Goal: Task Accomplishment & Management: Use online tool/utility

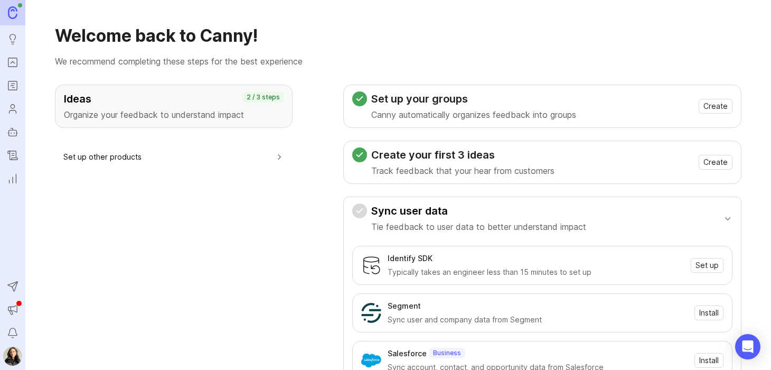
click at [15, 84] on icon "Roadmaps" at bounding box center [13, 85] width 12 height 13
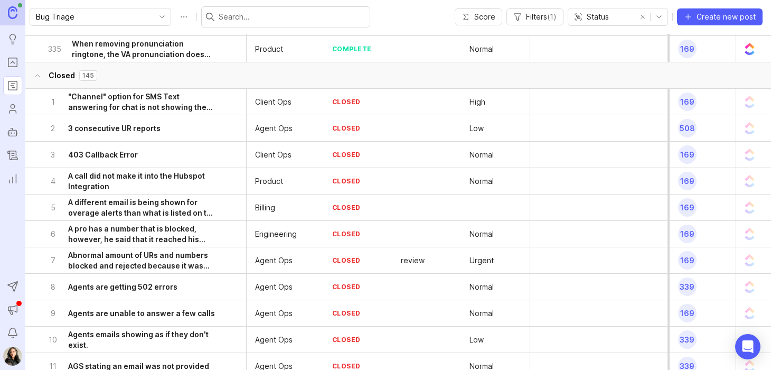
scroll to position [5199, 0]
click at [34, 103] on input "select post" at bounding box center [37, 101] width 8 height 8
checkbox input "true"
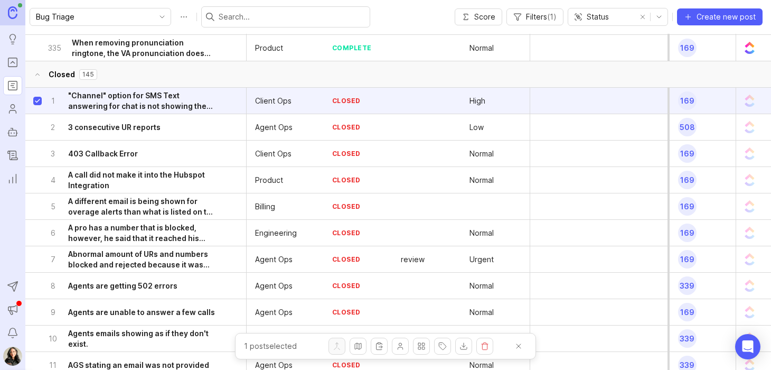
click at [37, 126] on input "select post" at bounding box center [37, 127] width 8 height 8
checkbox input "true"
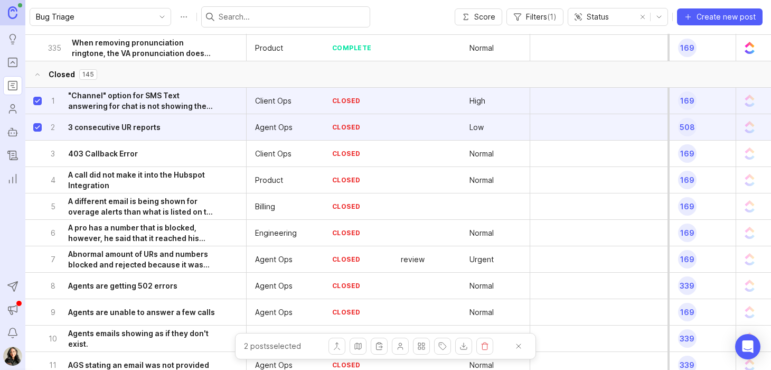
click at [38, 154] on input "select post" at bounding box center [37, 153] width 8 height 8
checkbox input "true"
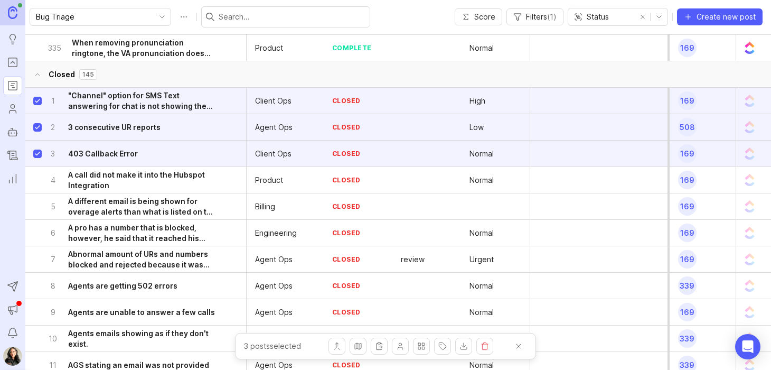
click at [40, 182] on input "select post" at bounding box center [37, 180] width 8 height 8
checkbox input "true"
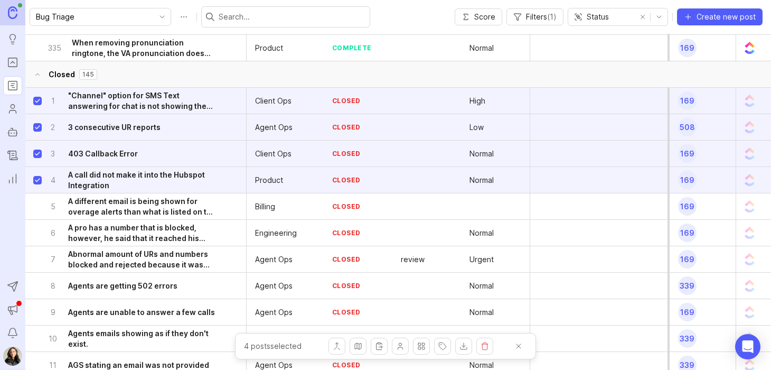
click at [37, 206] on input "select post" at bounding box center [37, 206] width 8 height 8
checkbox input "true"
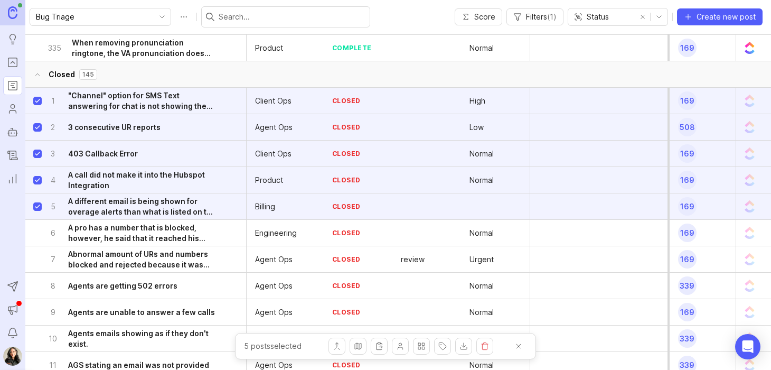
click at [36, 236] on input "select post" at bounding box center [37, 233] width 8 height 8
checkbox input "true"
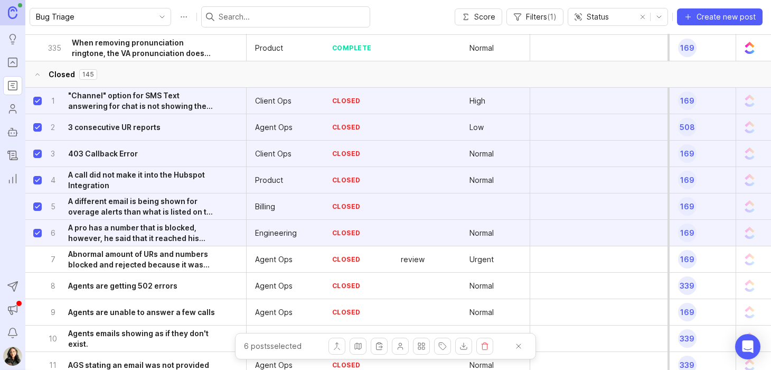
click at [36, 261] on input "select post" at bounding box center [37, 259] width 8 height 8
checkbox input "true"
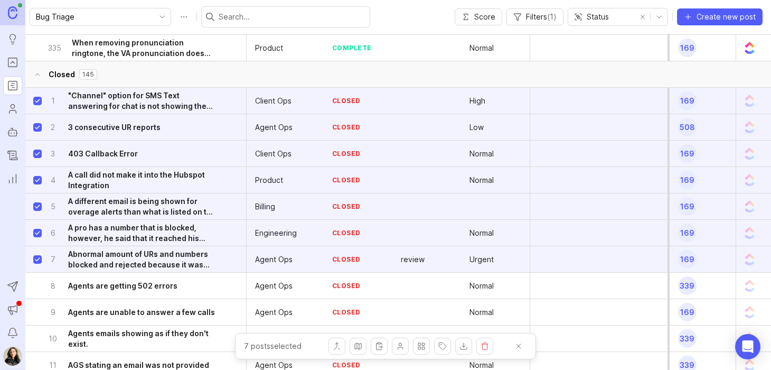
click at [37, 285] on input "select post" at bounding box center [37, 285] width 8 height 8
checkbox input "true"
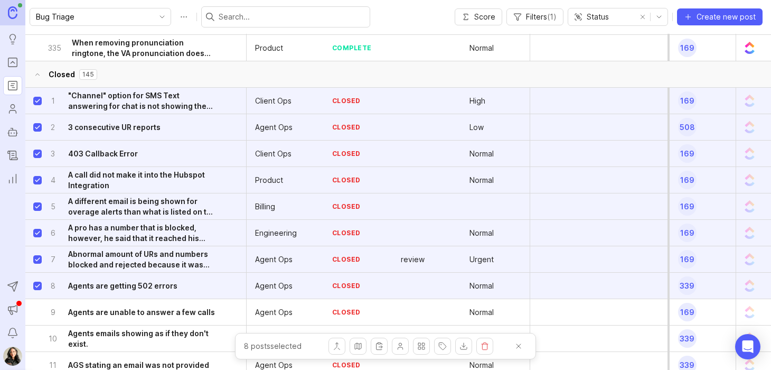
click at [39, 316] on div "9 Agents are unable to answer a few calls" at bounding box center [139, 312] width 213 height 26
click at [38, 310] on input "select post" at bounding box center [37, 312] width 8 height 8
checkbox input "true"
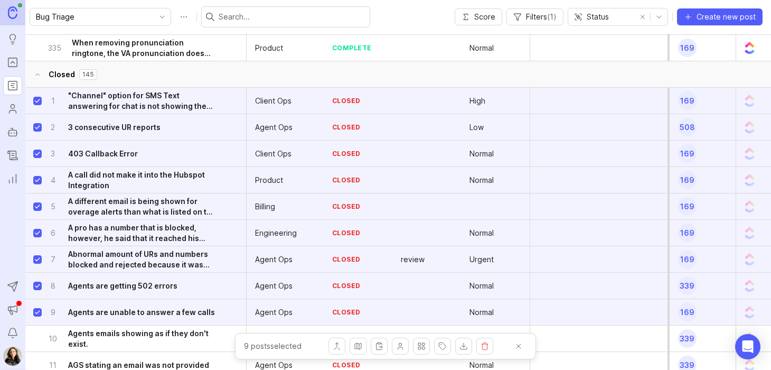
click at [35, 339] on input "select post" at bounding box center [37, 338] width 8 height 8
checkbox input "true"
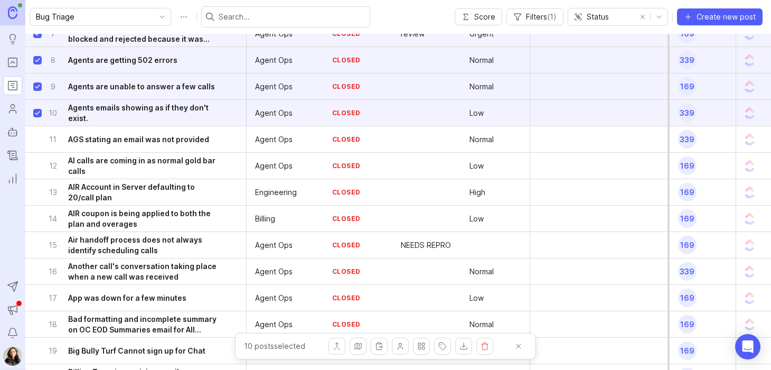
scroll to position [5425, 0]
click at [37, 137] on input "select post" at bounding box center [37, 139] width 8 height 8
checkbox input "true"
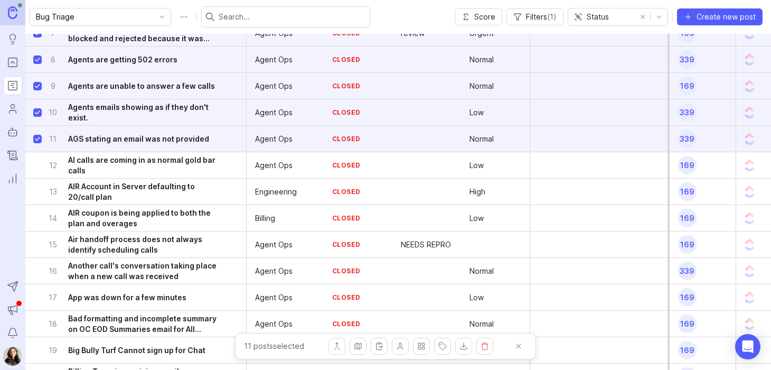
click at [38, 168] on input "select post" at bounding box center [37, 165] width 8 height 8
checkbox input "true"
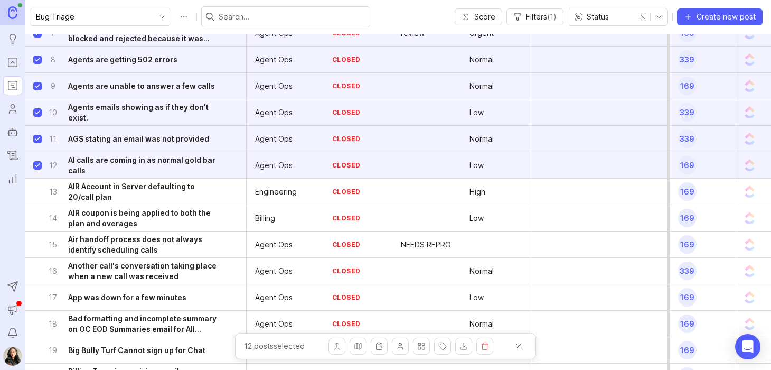
click at [39, 190] on input "select post" at bounding box center [37, 191] width 8 height 8
checkbox input "true"
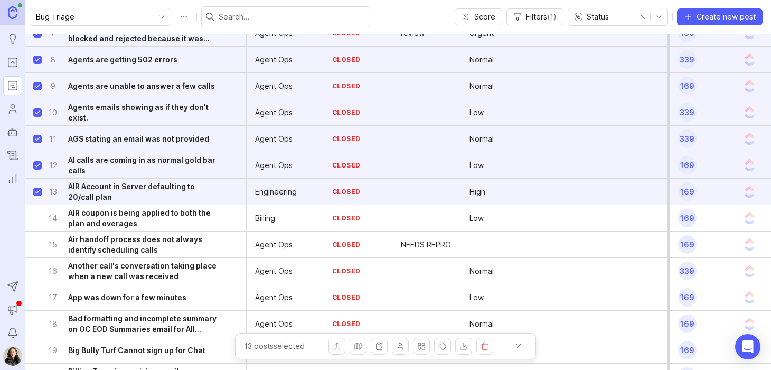
click at [36, 217] on input "select post" at bounding box center [37, 218] width 8 height 8
checkbox input "true"
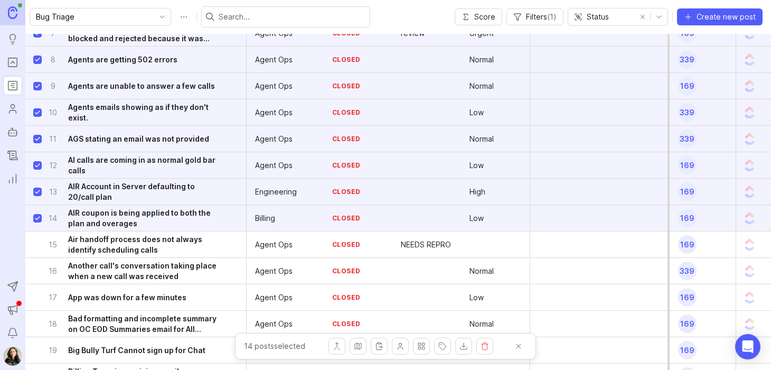
click at [38, 244] on input "select post" at bounding box center [37, 244] width 8 height 8
checkbox input "true"
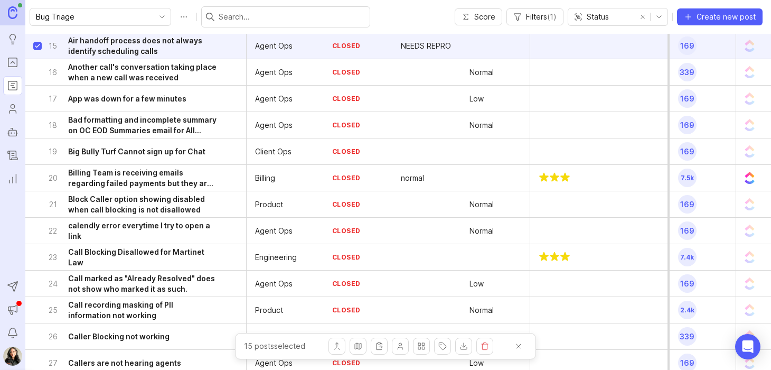
scroll to position [5624, 0]
click at [39, 70] on input "select post" at bounding box center [37, 71] width 8 height 8
checkbox input "true"
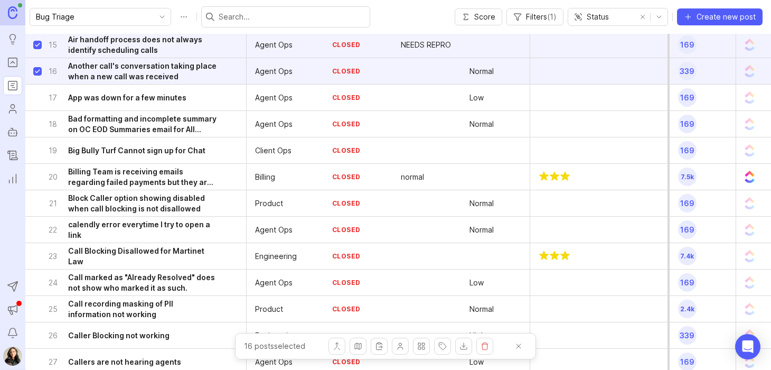
click at [39, 99] on input "select post" at bounding box center [37, 97] width 8 height 8
checkbox input "true"
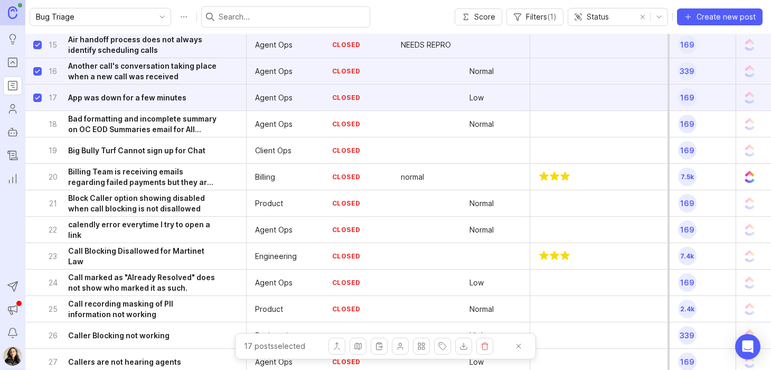
click at [36, 118] on div "18 Bad formatting and incomplete summary on OC EOD Summaries email for All Weat…" at bounding box center [139, 124] width 213 height 26
click at [37, 124] on input "select post" at bounding box center [37, 124] width 8 height 8
checkbox input "true"
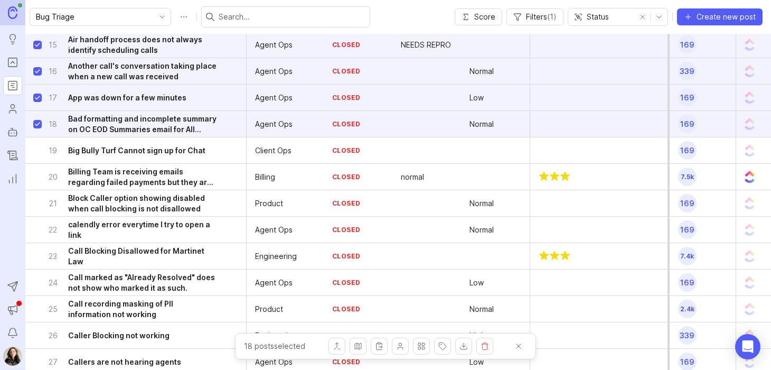
click at [36, 147] on input "select post" at bounding box center [37, 150] width 8 height 8
checkbox input "true"
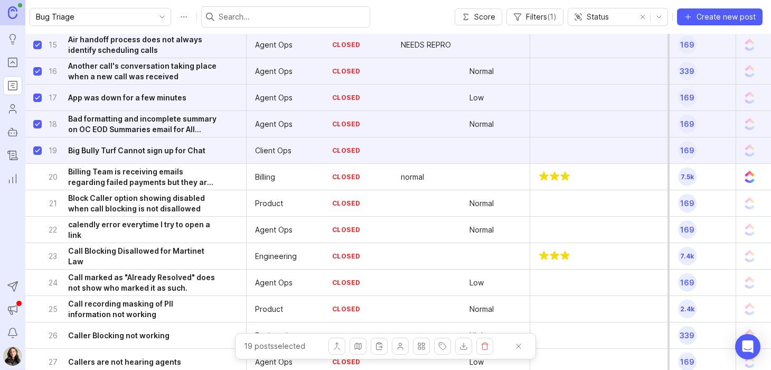
click at [38, 175] on input "select post" at bounding box center [37, 177] width 8 height 8
checkbox input "true"
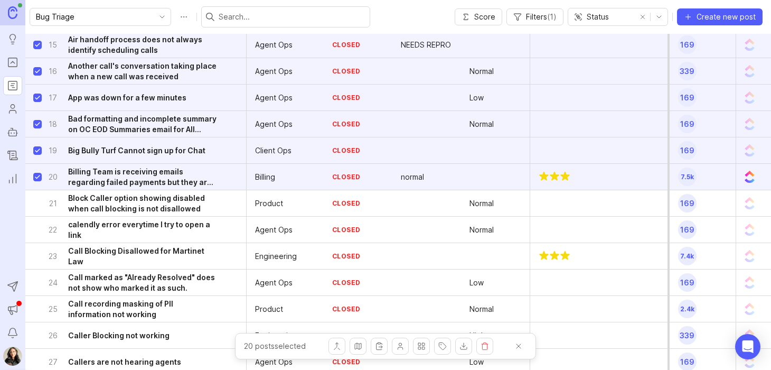
click at [36, 204] on input "select post" at bounding box center [37, 203] width 8 height 8
checkbox input "false"
click at [36, 228] on input "select post" at bounding box center [37, 229] width 8 height 8
checkbox input "true"
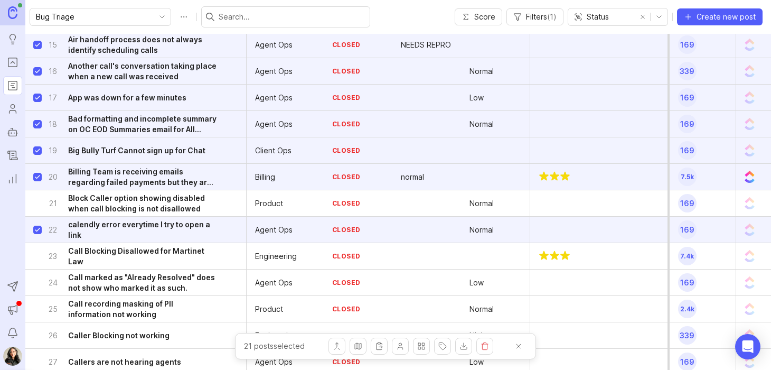
click at [36, 204] on input "select post" at bounding box center [37, 203] width 8 height 8
checkbox input "true"
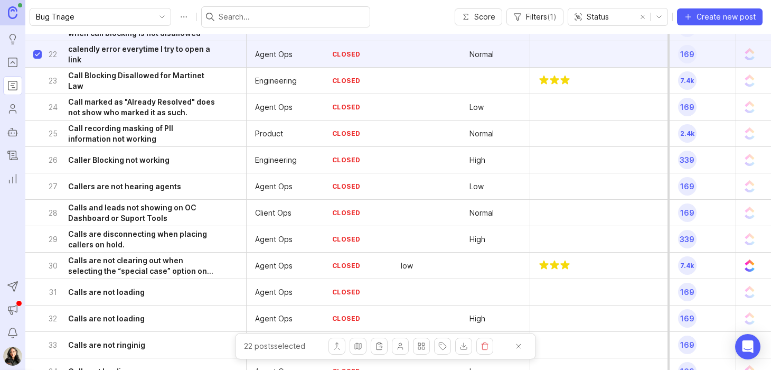
scroll to position [5815, 0]
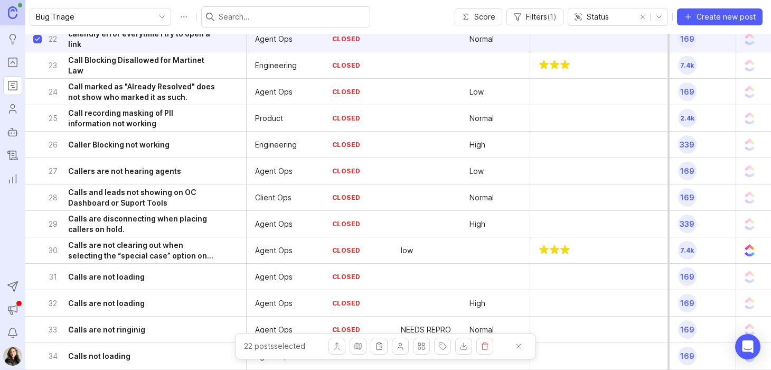
click at [38, 68] on input "select post" at bounding box center [37, 65] width 8 height 8
checkbox input "true"
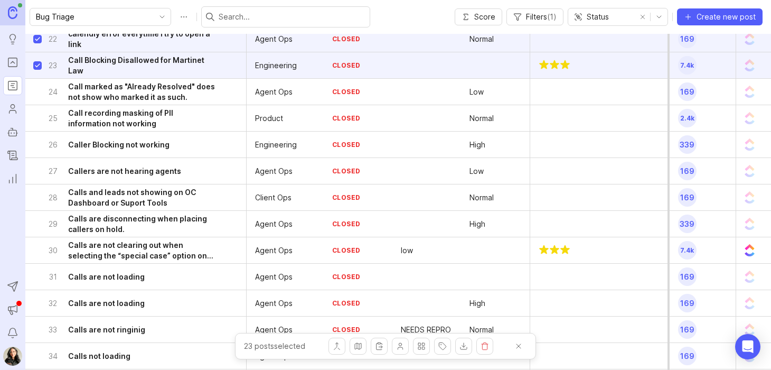
click at [37, 92] on input "select post" at bounding box center [37, 92] width 8 height 8
checkbox input "true"
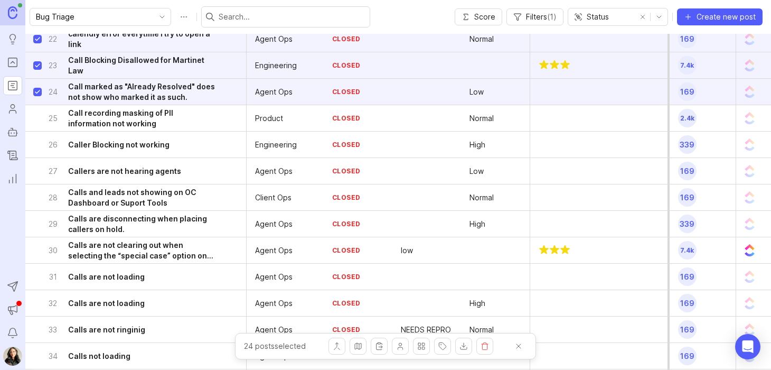
click at [37, 121] on input "select post" at bounding box center [37, 118] width 8 height 8
checkbox input "true"
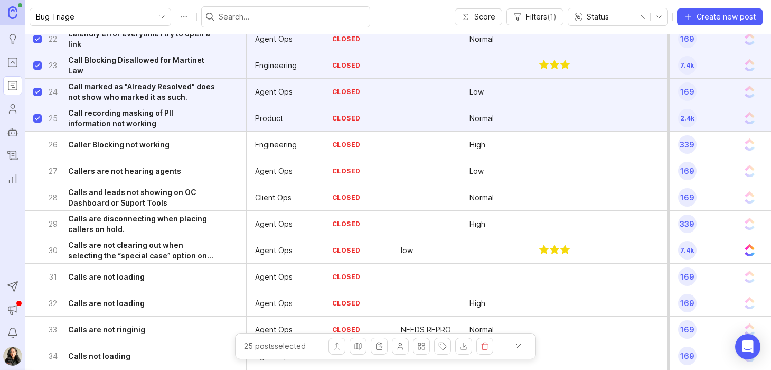
click at [37, 146] on input "select post" at bounding box center [37, 144] width 8 height 8
checkbox input "true"
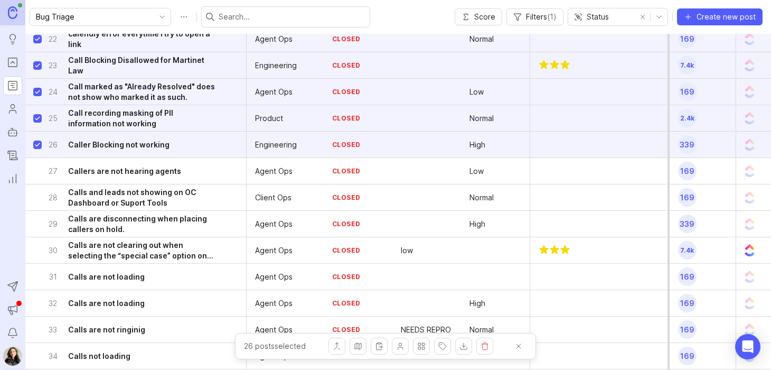
click at [36, 172] on input "select post" at bounding box center [37, 171] width 8 height 8
checkbox input "true"
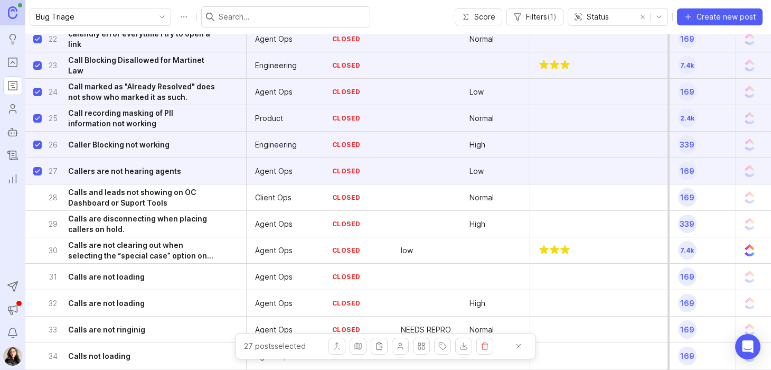
click at [40, 196] on input "select post" at bounding box center [37, 197] width 8 height 8
checkbox input "true"
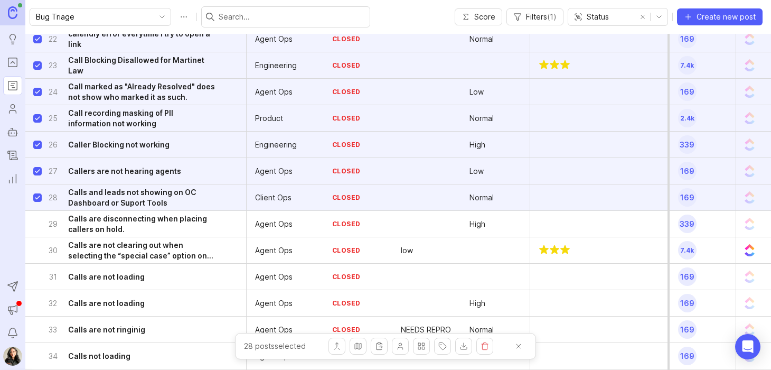
click at [35, 228] on div "29 Calls are disconnecting when placing callers on hold." at bounding box center [139, 224] width 213 height 26
click at [37, 224] on input "select post" at bounding box center [37, 224] width 8 height 8
checkbox input "true"
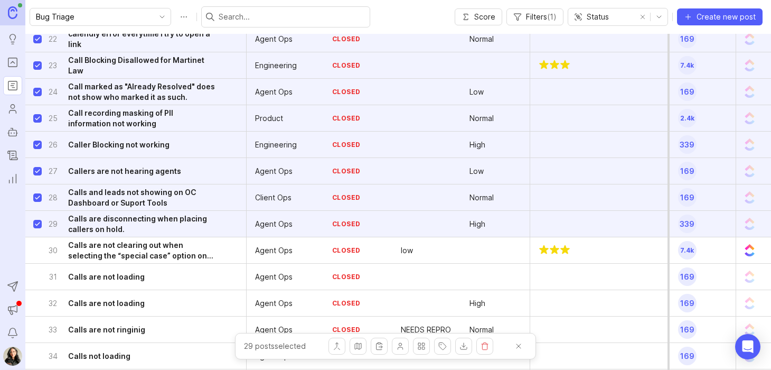
click at [38, 251] on input "select post" at bounding box center [37, 250] width 8 height 8
checkbox input "true"
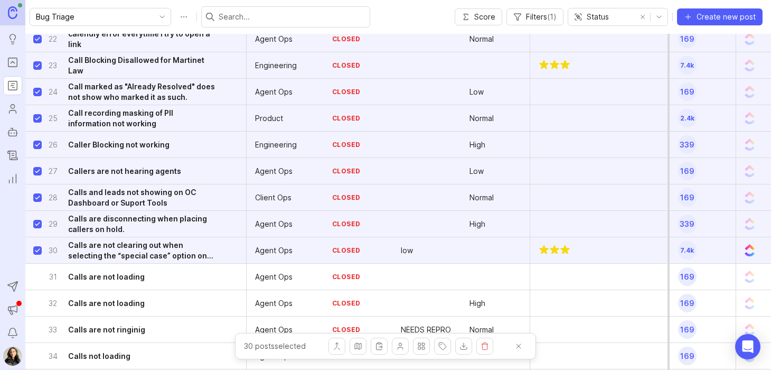
click at [37, 277] on input "select post" at bounding box center [37, 276] width 8 height 8
checkbox input "true"
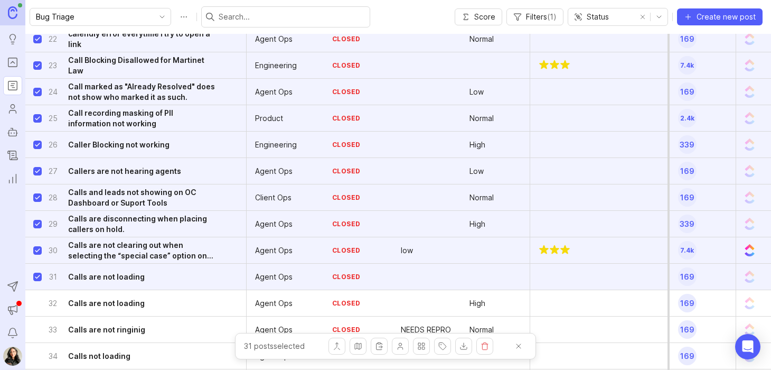
click at [37, 303] on input "select post" at bounding box center [37, 303] width 8 height 8
checkbox input "true"
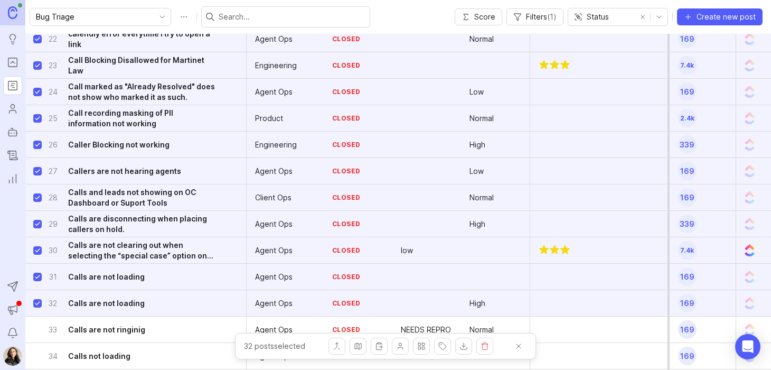
drag, startPoint x: 38, startPoint y: 330, endPoint x: 62, endPoint y: 305, distance: 35.1
click at [38, 330] on input "select post" at bounding box center [37, 329] width 8 height 8
checkbox input "true"
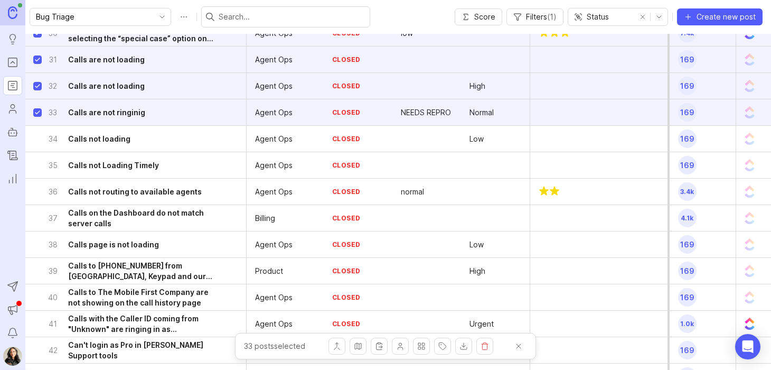
scroll to position [6033, 0]
click at [36, 135] on input "select post" at bounding box center [37, 138] width 8 height 8
checkbox input "true"
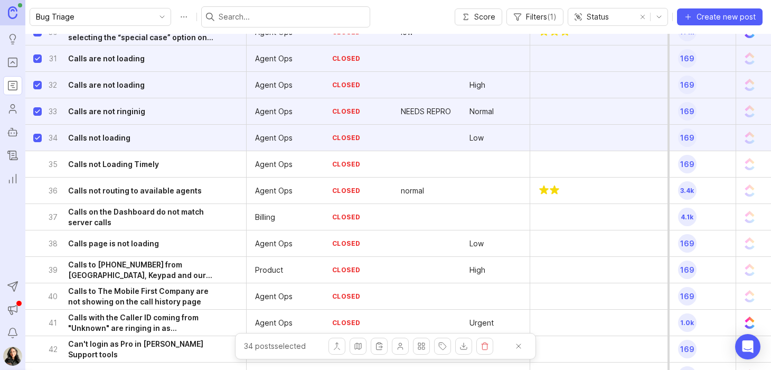
click at [37, 165] on input "select post" at bounding box center [37, 164] width 8 height 8
checkbox input "true"
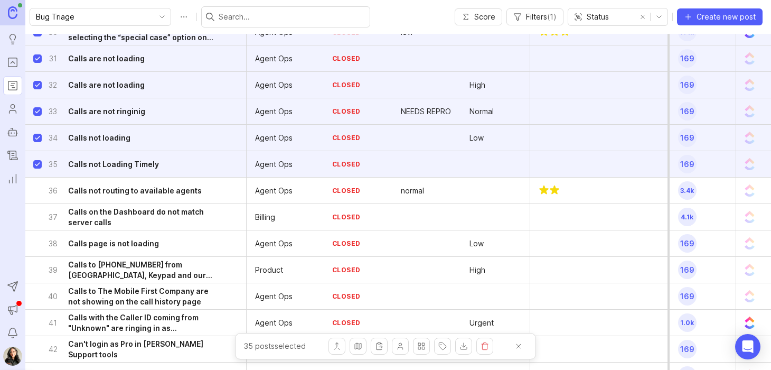
click at [40, 188] on input "select post" at bounding box center [37, 190] width 8 height 8
checkbox input "true"
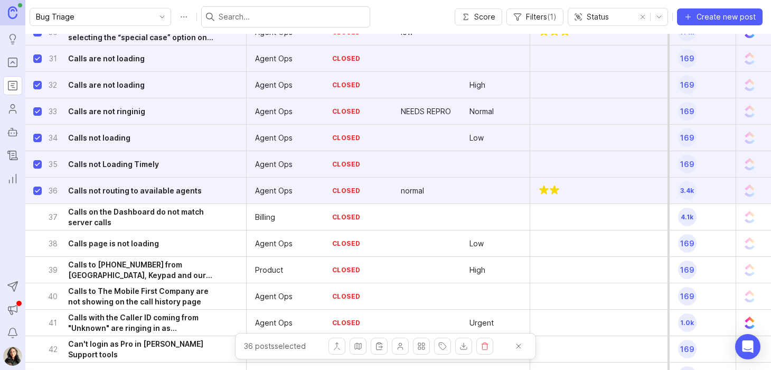
click at [36, 221] on div "37 Calls on the Dashboard do not match server calls" at bounding box center [139, 217] width 213 height 26
click at [36, 217] on input "select post" at bounding box center [37, 217] width 8 height 8
checkbox input "true"
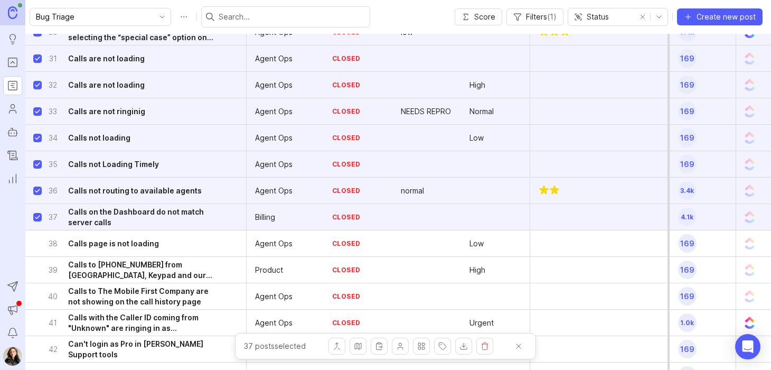
click at [37, 242] on input "select post" at bounding box center [37, 243] width 8 height 8
checkbox input "true"
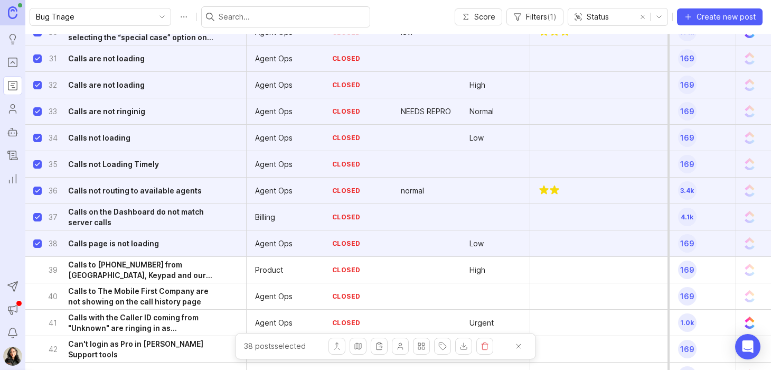
click at [39, 269] on input "select post" at bounding box center [37, 270] width 8 height 8
checkbox input "true"
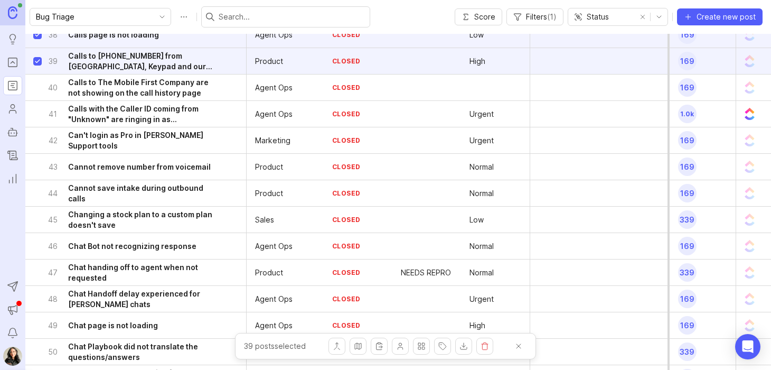
scroll to position [6242, 0]
click at [40, 86] on input "select post" at bounding box center [37, 87] width 8 height 8
checkbox input "true"
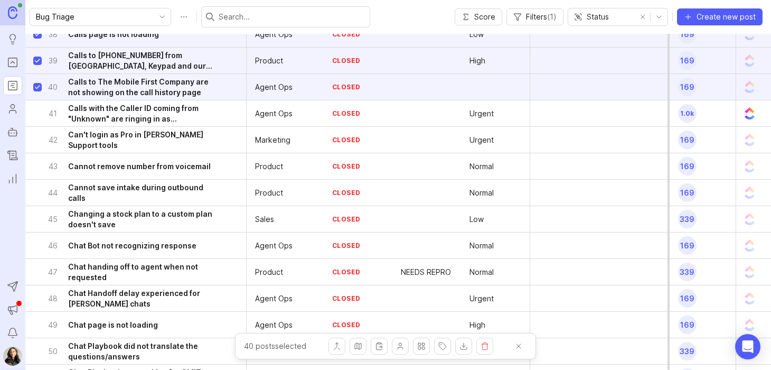
click at [38, 111] on input "select post" at bounding box center [37, 113] width 8 height 8
checkbox input "true"
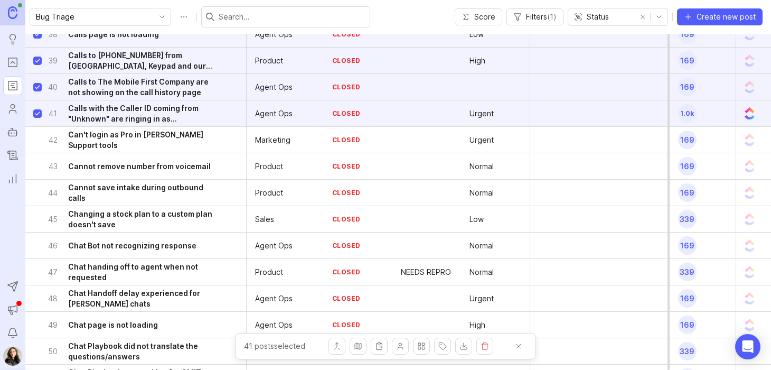
click at [39, 140] on input "select post" at bounding box center [37, 140] width 8 height 8
checkbox input "true"
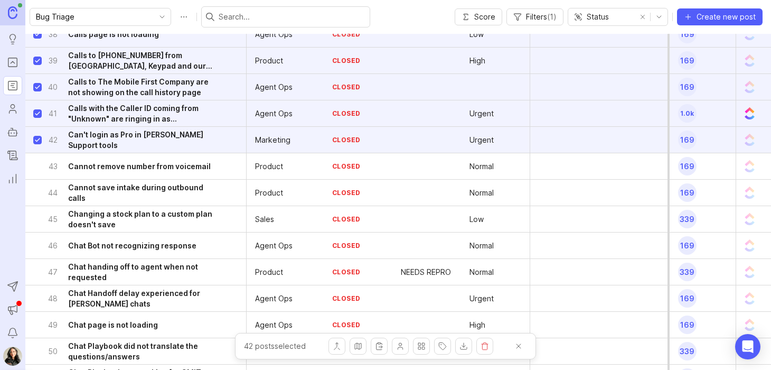
click at [37, 169] on div "43 Cannot remove number from voicemail" at bounding box center [139, 166] width 213 height 26
click at [39, 164] on input "select post" at bounding box center [37, 166] width 8 height 8
checkbox input "true"
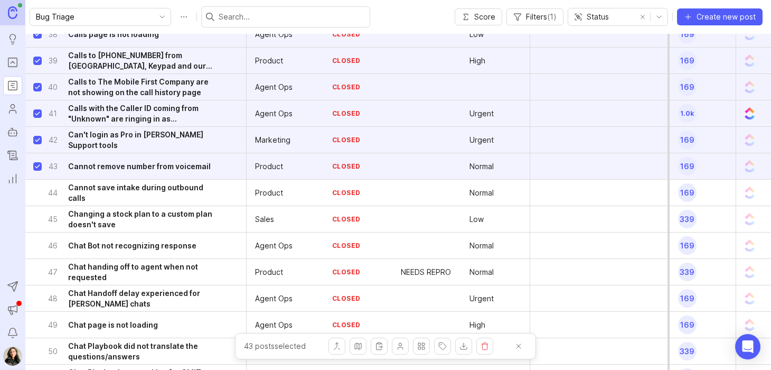
click at [38, 192] on input "select post" at bounding box center [37, 192] width 8 height 8
checkbox input "true"
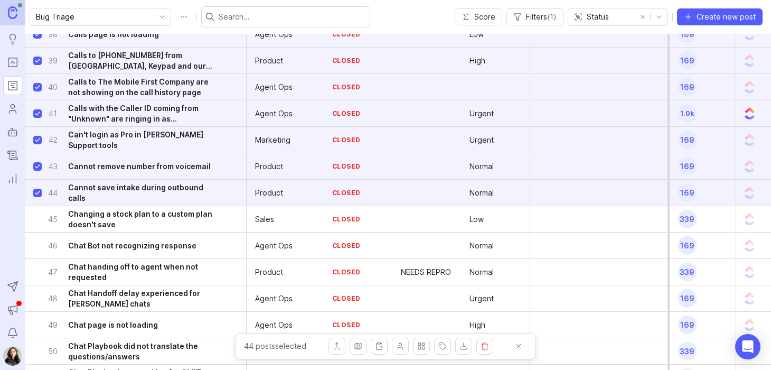
click at [37, 219] on input "select post" at bounding box center [37, 219] width 8 height 8
checkbox input "true"
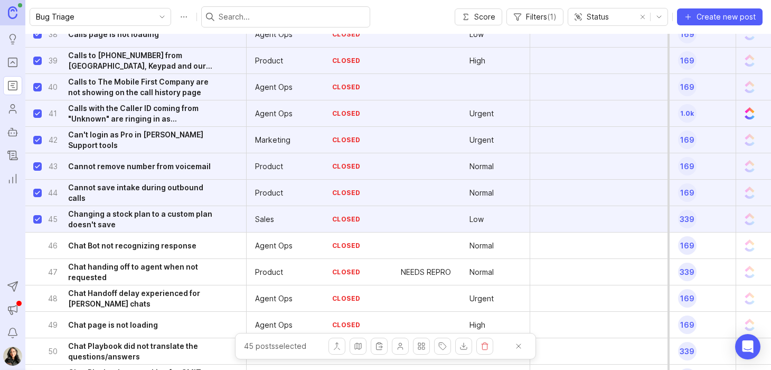
click at [38, 245] on input "select post" at bounding box center [37, 245] width 8 height 8
checkbox input "true"
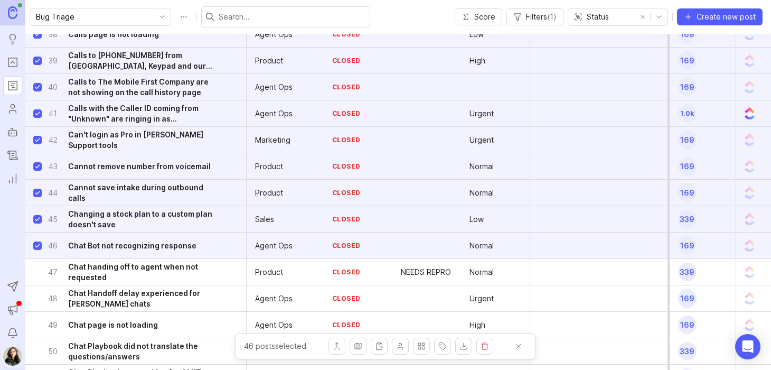
click at [36, 269] on input "select post" at bounding box center [37, 272] width 8 height 8
checkbox input "true"
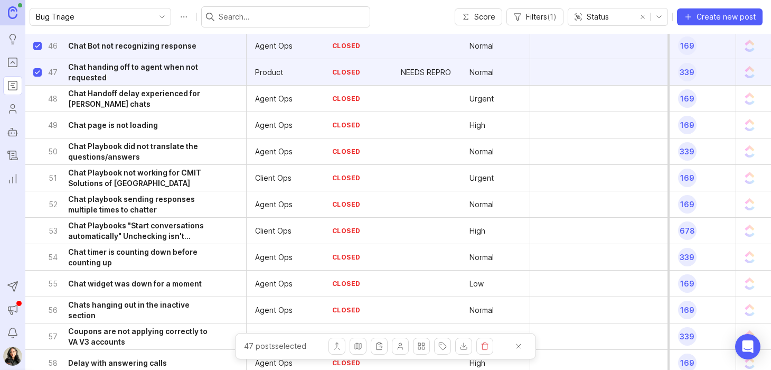
scroll to position [6445, 0]
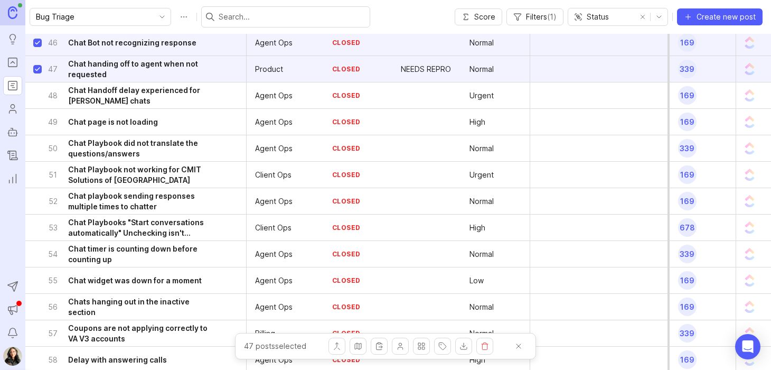
click at [38, 94] on input "select post" at bounding box center [37, 95] width 8 height 8
checkbox input "true"
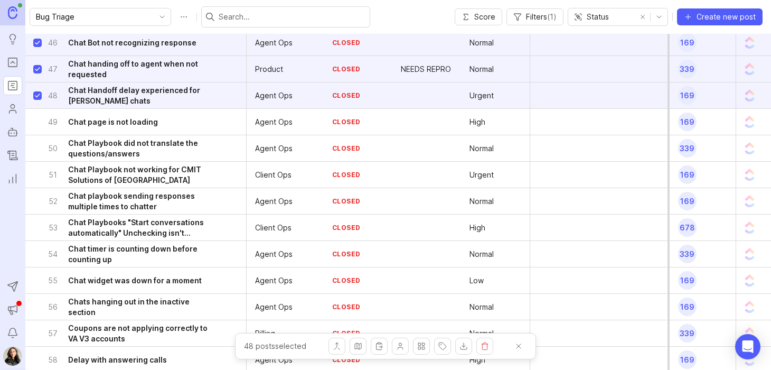
click at [37, 124] on input "select post" at bounding box center [37, 122] width 8 height 8
checkbox input "true"
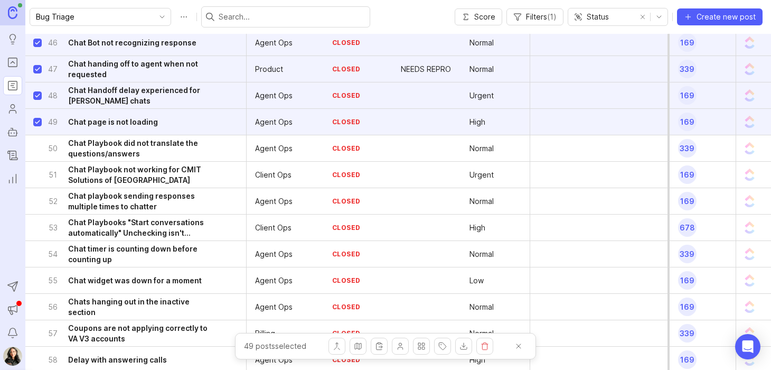
click at [36, 148] on input "select post" at bounding box center [37, 148] width 8 height 8
checkbox input "true"
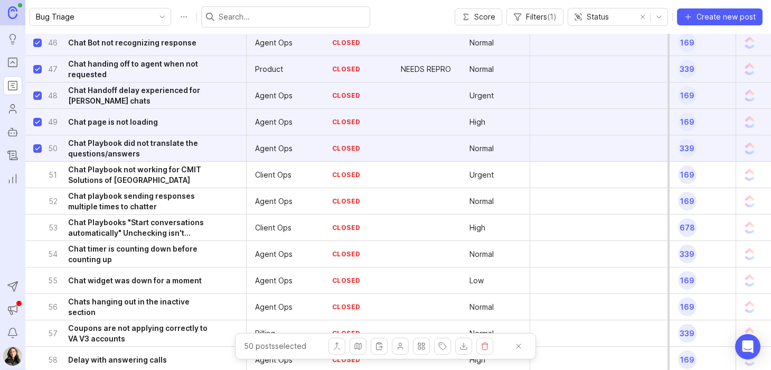
click at [35, 173] on input "select post" at bounding box center [37, 175] width 8 height 8
checkbox input "true"
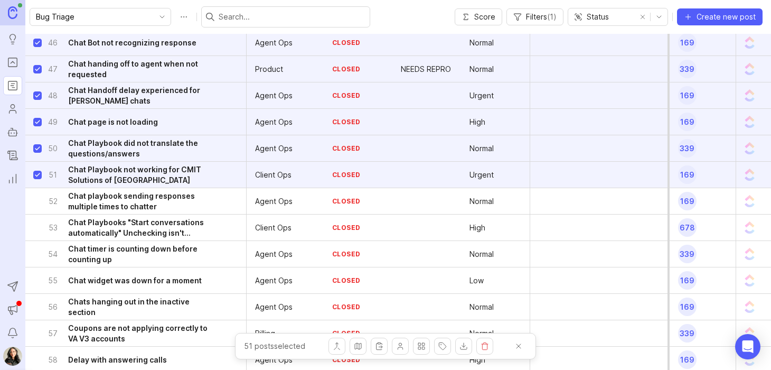
click at [37, 203] on input "select post" at bounding box center [37, 201] width 8 height 8
checkbox input "true"
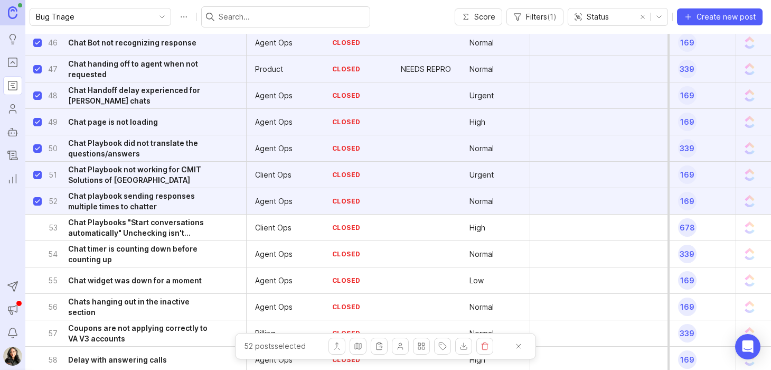
click at [37, 228] on input "select post" at bounding box center [37, 227] width 8 height 8
checkbox input "true"
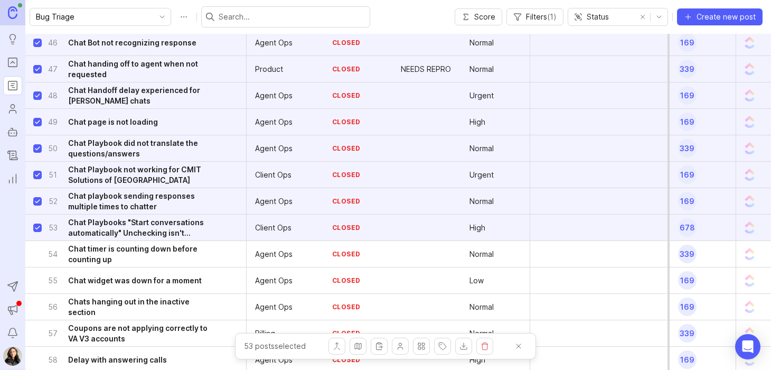
click at [36, 251] on input "select post" at bounding box center [37, 254] width 8 height 8
checkbox input "true"
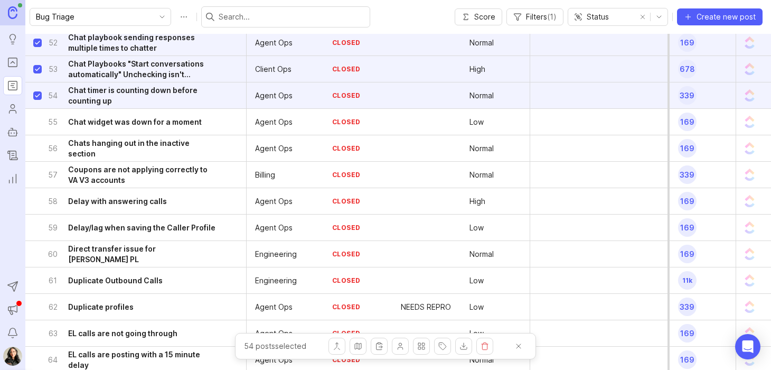
scroll to position [6603, 0]
click at [39, 122] on input "select post" at bounding box center [37, 122] width 8 height 8
checkbox input "true"
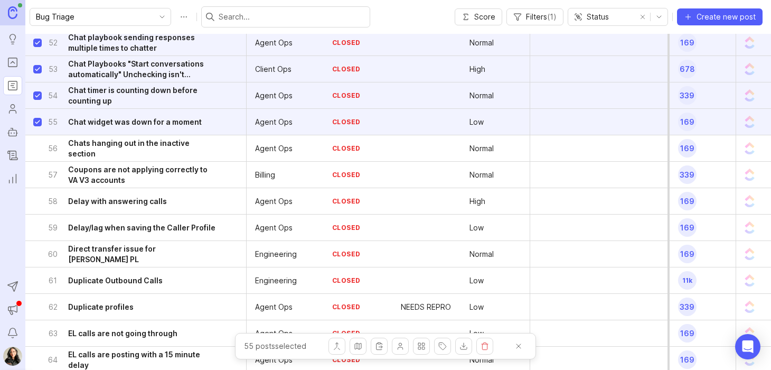
click at [38, 149] on input "select post" at bounding box center [37, 148] width 8 height 8
checkbox input "true"
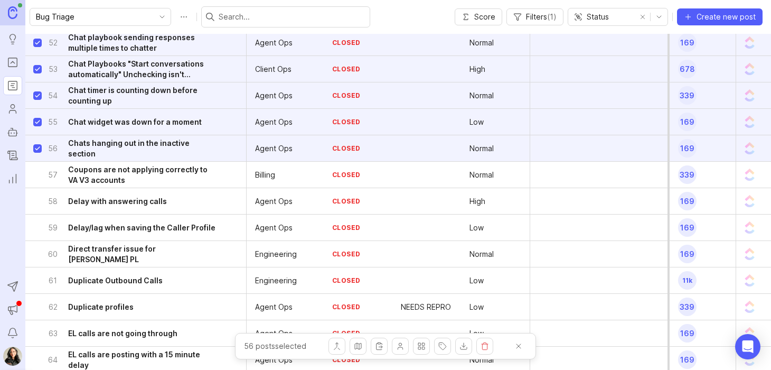
click at [38, 173] on input "select post" at bounding box center [37, 175] width 8 height 8
checkbox input "true"
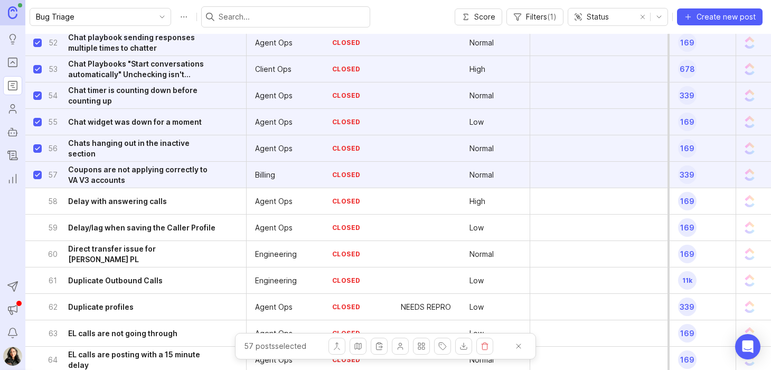
click at [38, 198] on input "select post" at bounding box center [37, 201] width 8 height 8
checkbox input "true"
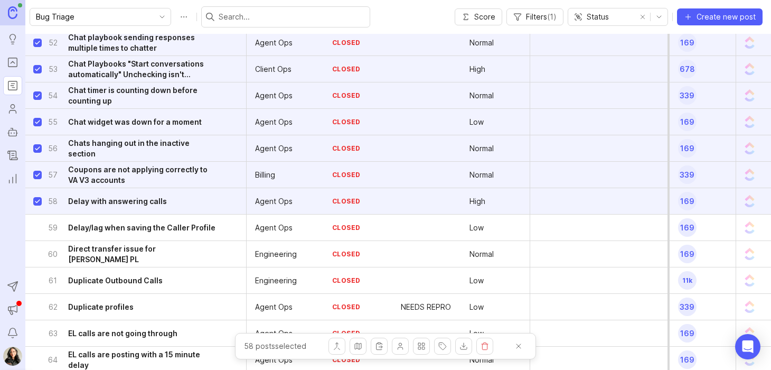
click at [36, 230] on input "select post" at bounding box center [37, 227] width 8 height 8
checkbox input "true"
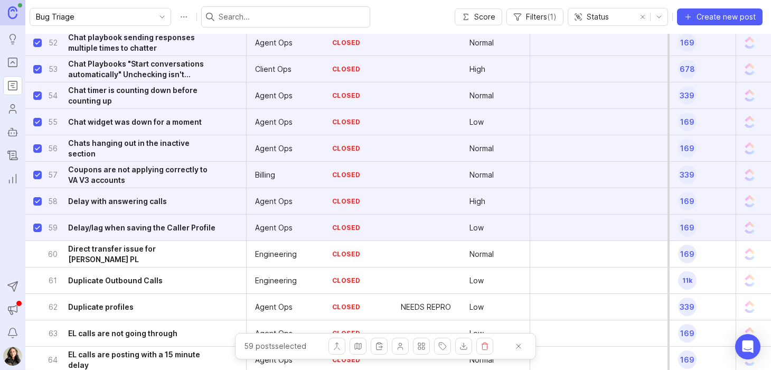
click at [36, 255] on input "select post" at bounding box center [37, 254] width 8 height 8
checkbox input "true"
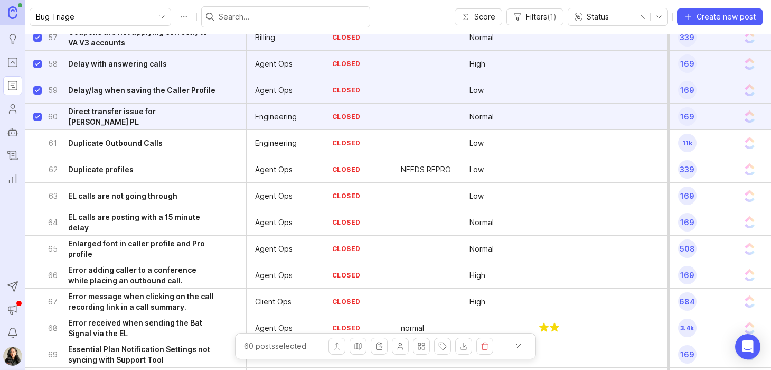
scroll to position [6782, 0]
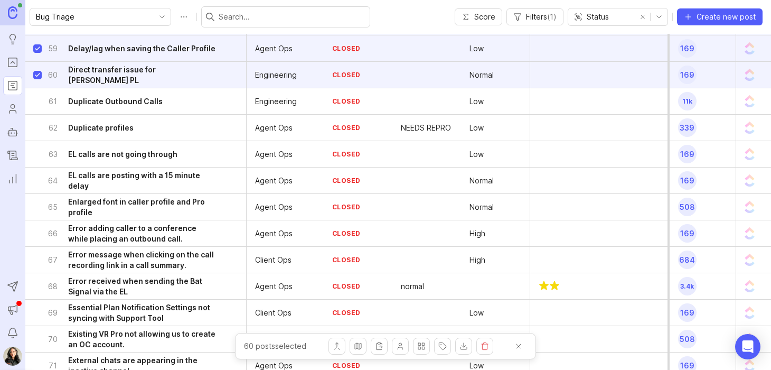
click at [36, 99] on input "select post" at bounding box center [37, 101] width 8 height 8
checkbox input "true"
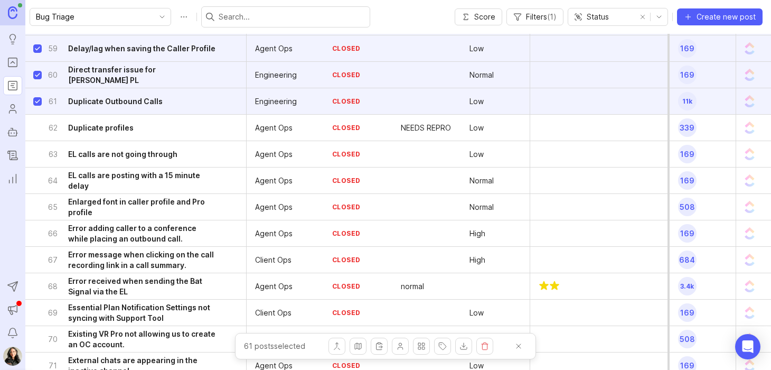
click at [34, 128] on input "select post" at bounding box center [37, 128] width 8 height 8
checkbox input "true"
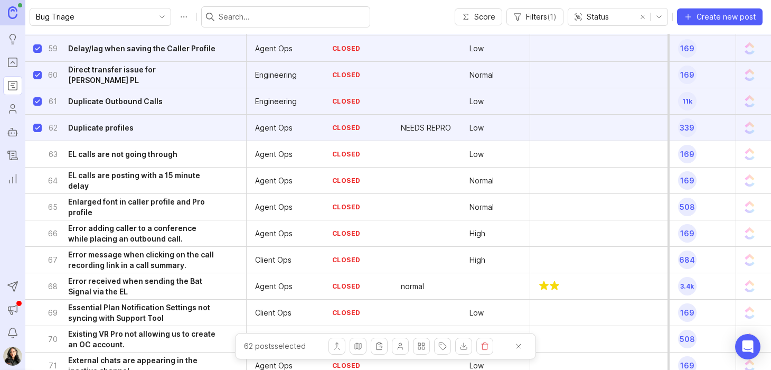
click at [38, 156] on input "select post" at bounding box center [37, 154] width 8 height 8
checkbox input "true"
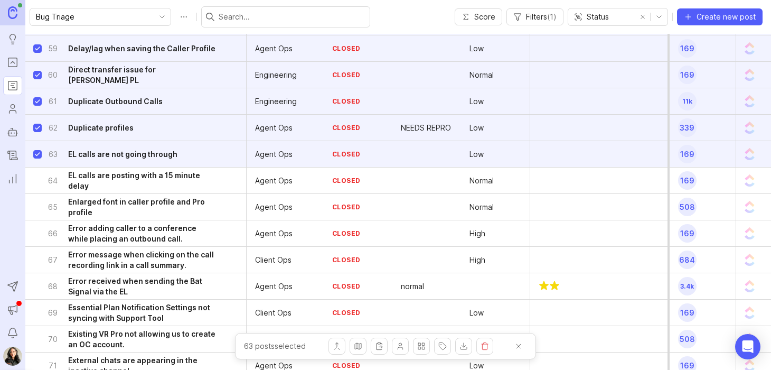
click at [36, 181] on input "select post" at bounding box center [37, 180] width 8 height 8
checkbox input "true"
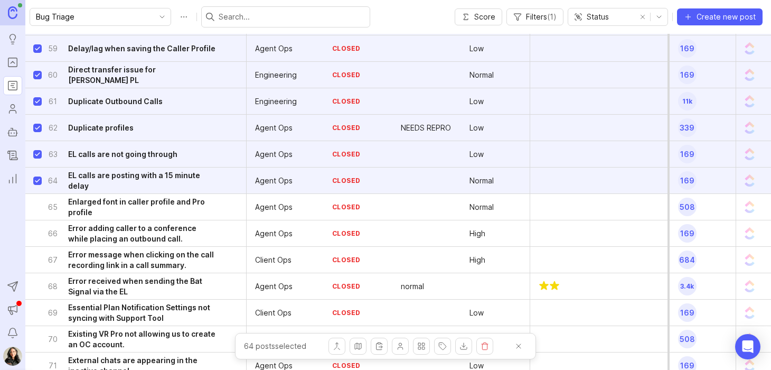
click at [36, 208] on input "select post" at bounding box center [37, 207] width 8 height 8
checkbox input "true"
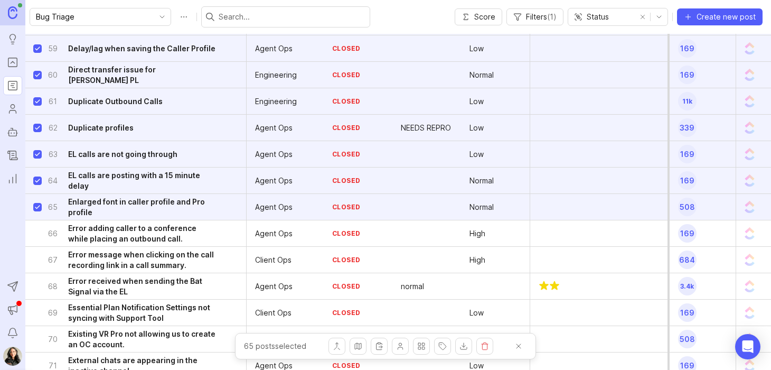
click at [36, 236] on input "select post" at bounding box center [37, 233] width 8 height 8
checkbox input "true"
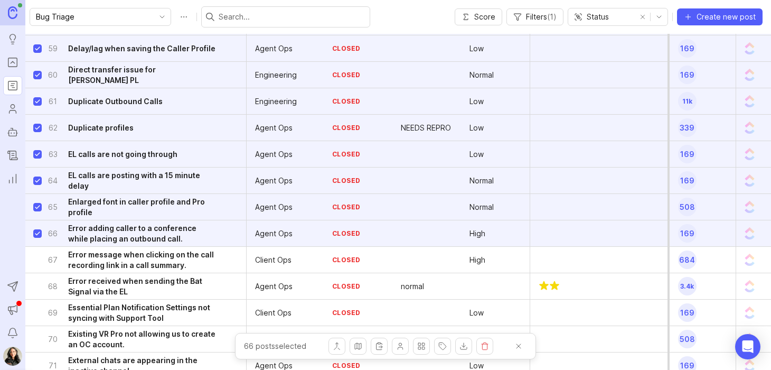
click at [40, 259] on input "select post" at bounding box center [37, 260] width 8 height 8
checkbox input "true"
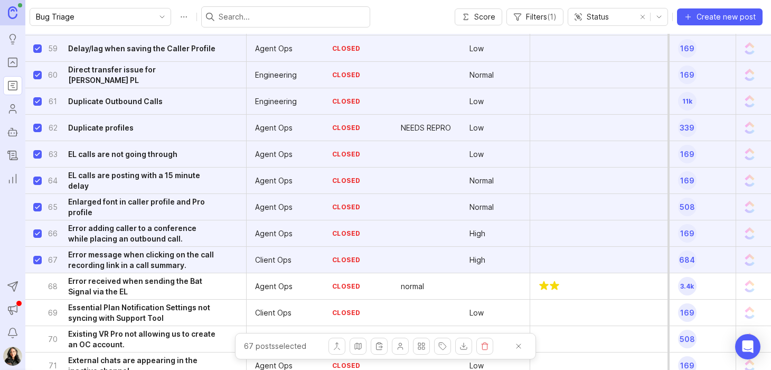
click at [36, 286] on input "select post" at bounding box center [37, 286] width 8 height 8
checkbox input "true"
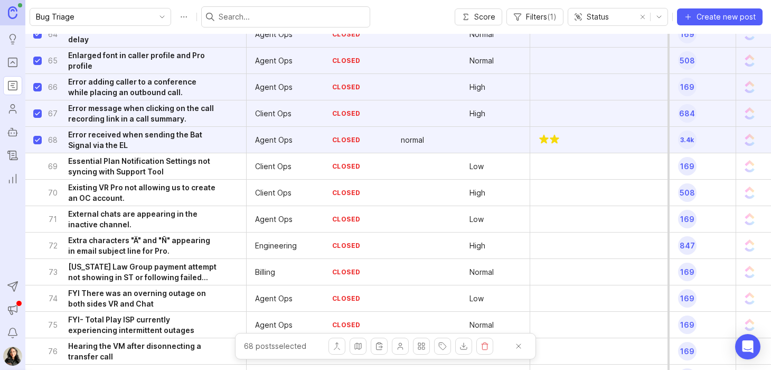
scroll to position [6929, 0]
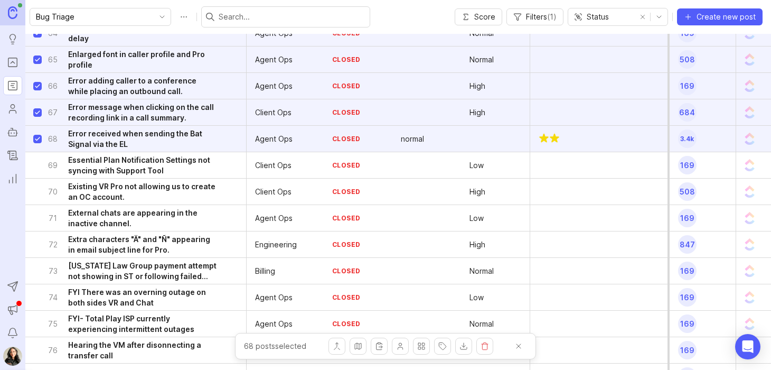
click at [36, 165] on input "select post" at bounding box center [37, 165] width 8 height 8
checkbox input "true"
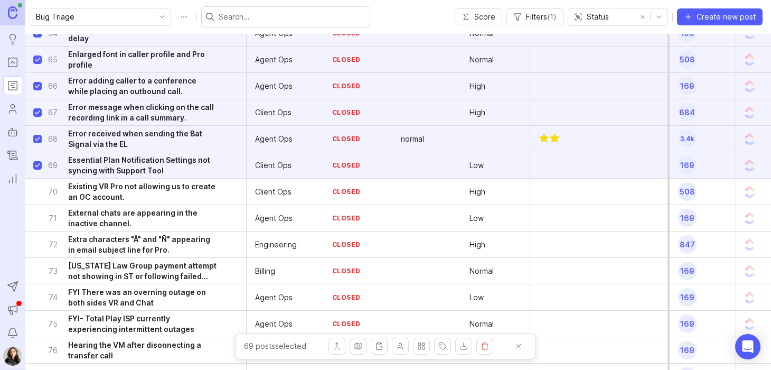
click at [35, 192] on input "select post" at bounding box center [37, 191] width 8 height 8
checkbox input "true"
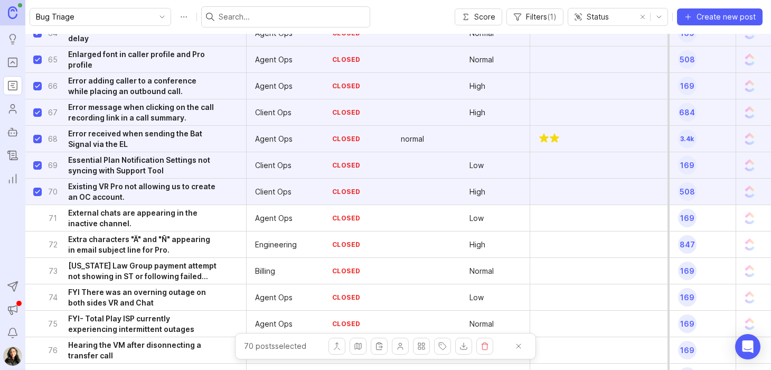
click at [39, 218] on input "select post" at bounding box center [37, 218] width 8 height 8
checkbox input "true"
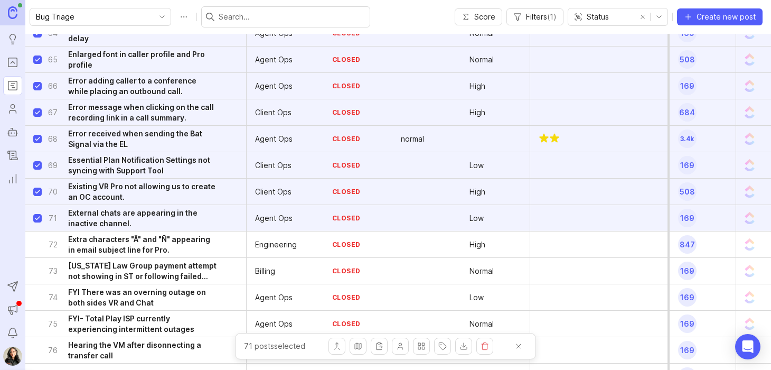
click at [37, 242] on input "select post" at bounding box center [37, 244] width 8 height 8
checkbox input "true"
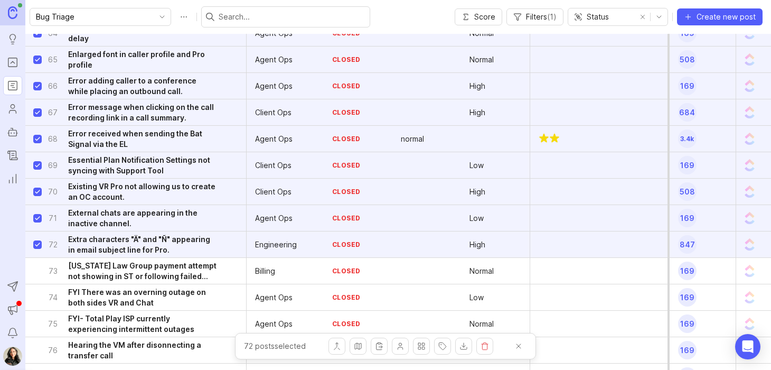
click at [36, 270] on input "select post" at bounding box center [37, 271] width 8 height 8
checkbox input "true"
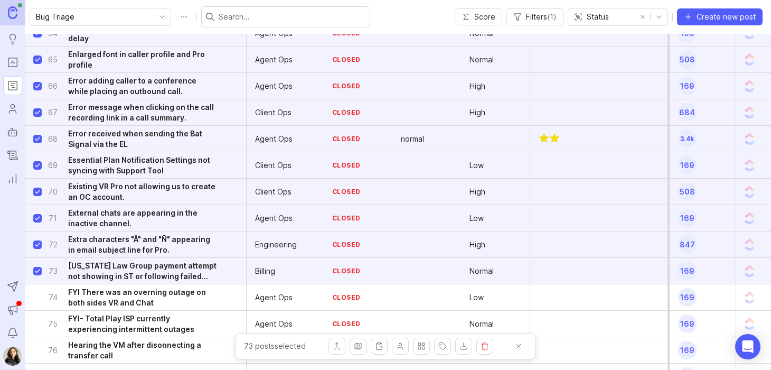
click at [35, 299] on input "select post" at bounding box center [37, 297] width 8 height 8
checkbox input "true"
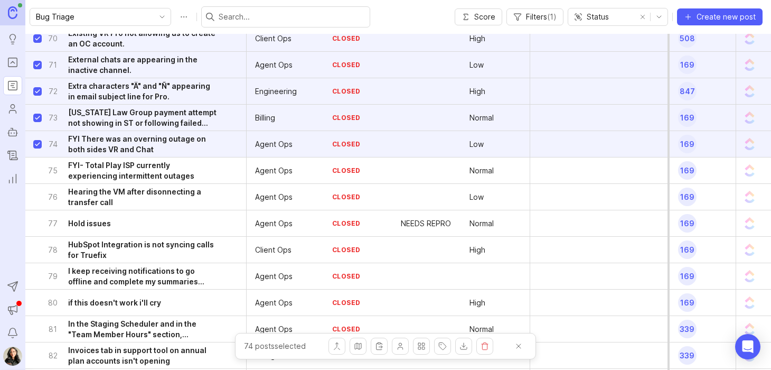
scroll to position [7083, 0]
click at [37, 172] on input "select post" at bounding box center [37, 170] width 8 height 8
checkbox input "true"
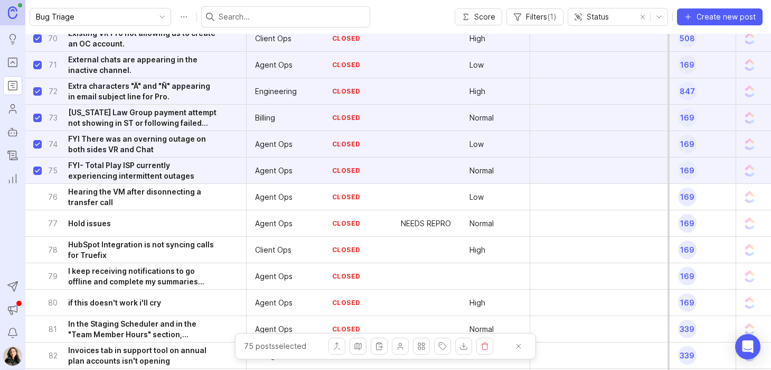
click at [36, 195] on input "select post" at bounding box center [37, 197] width 8 height 8
checkbox input "true"
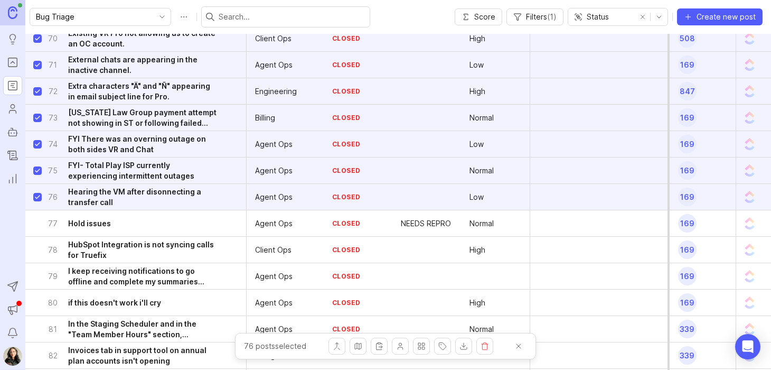
click at [37, 221] on input "select post" at bounding box center [37, 223] width 8 height 8
checkbox input "true"
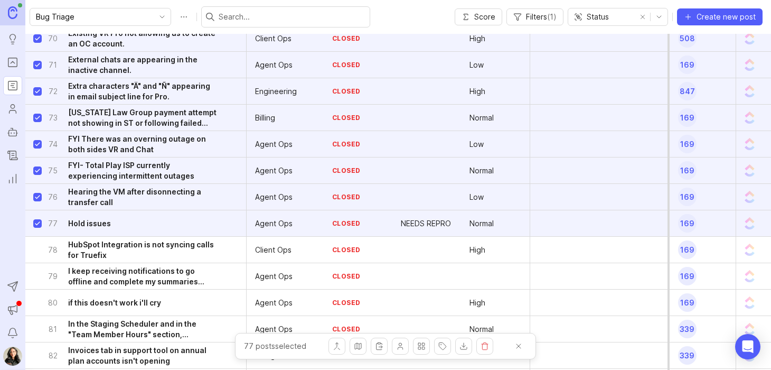
click at [41, 249] on input "select post" at bounding box center [37, 249] width 8 height 8
checkbox input "true"
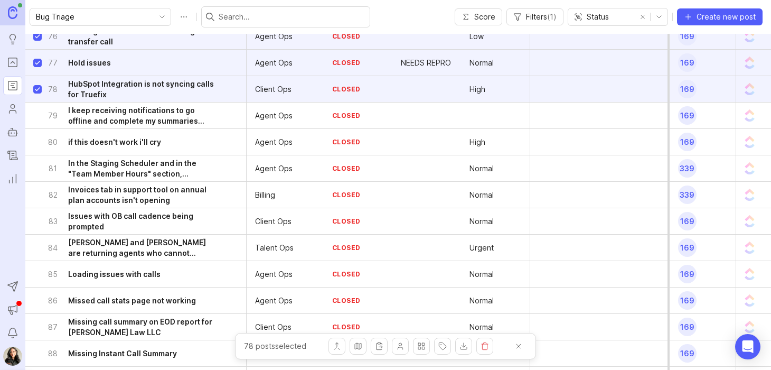
scroll to position [7244, 0]
click at [38, 118] on input "select post" at bounding box center [37, 114] width 8 height 8
checkbox input "true"
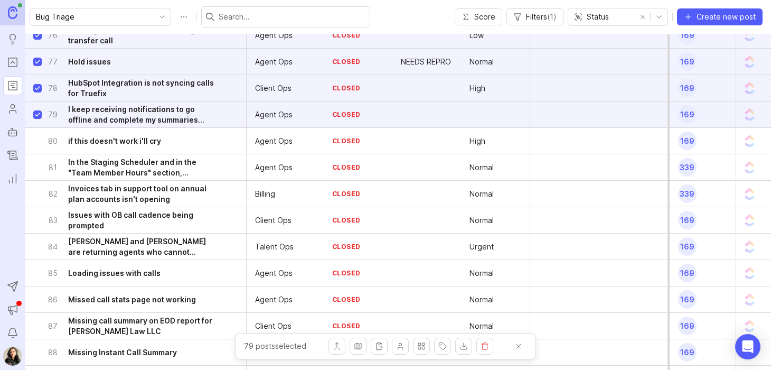
click at [39, 143] on input "select post" at bounding box center [37, 141] width 8 height 8
checkbox input "true"
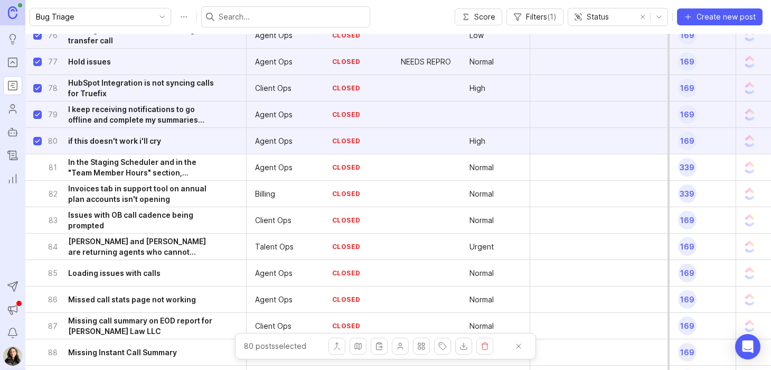
click at [36, 167] on input "select post" at bounding box center [37, 167] width 8 height 8
checkbox input "true"
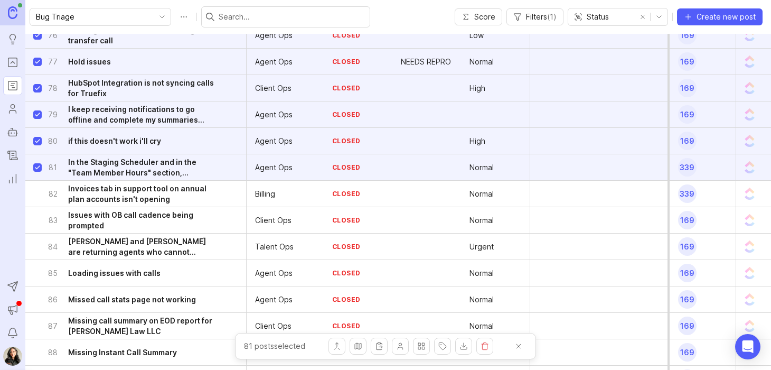
click at [37, 194] on input "select post" at bounding box center [37, 194] width 8 height 8
checkbox input "true"
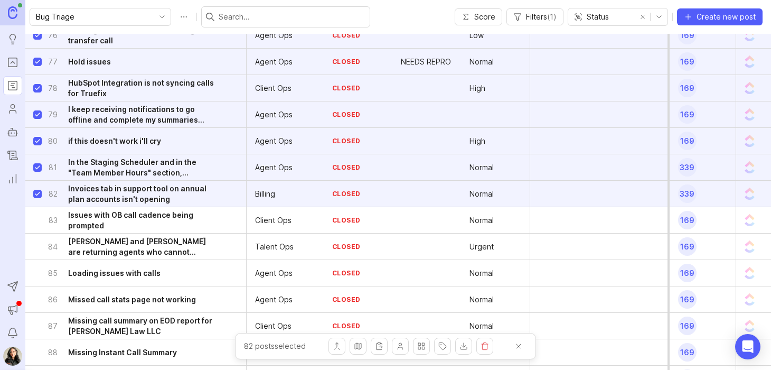
click at [36, 219] on input "select post" at bounding box center [37, 220] width 8 height 8
checkbox input "true"
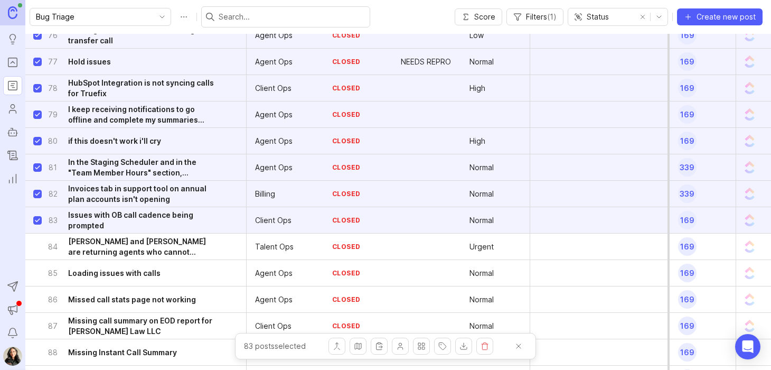
click at [35, 247] on input "select post" at bounding box center [37, 246] width 8 height 8
checkbox input "true"
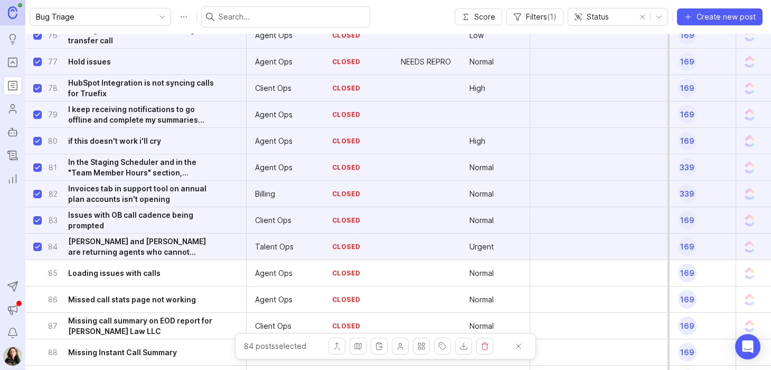
click at [38, 271] on input "select post" at bounding box center [37, 273] width 8 height 8
checkbox input "true"
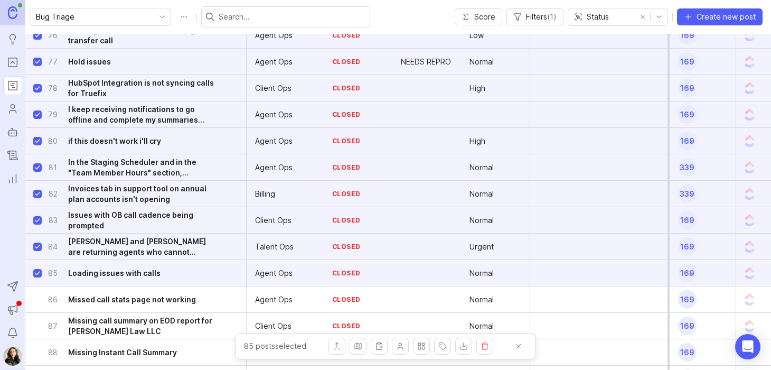
click at [38, 298] on input "select post" at bounding box center [37, 299] width 8 height 8
checkbox input "true"
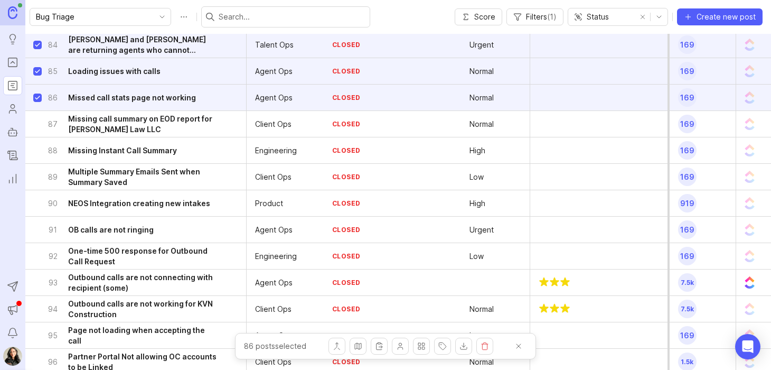
scroll to position [7457, 0]
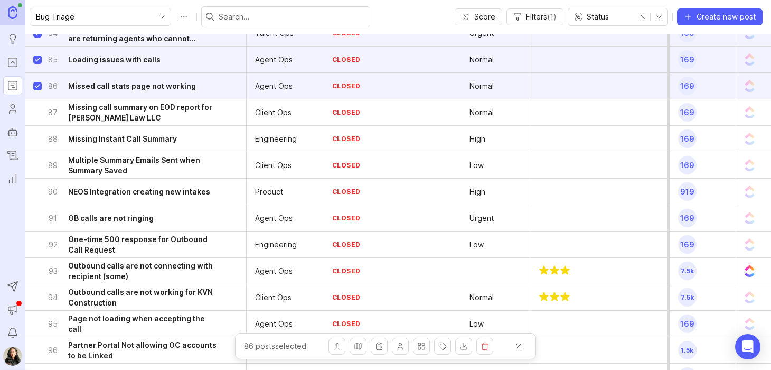
click at [38, 111] on input "select post" at bounding box center [37, 112] width 8 height 8
checkbox input "true"
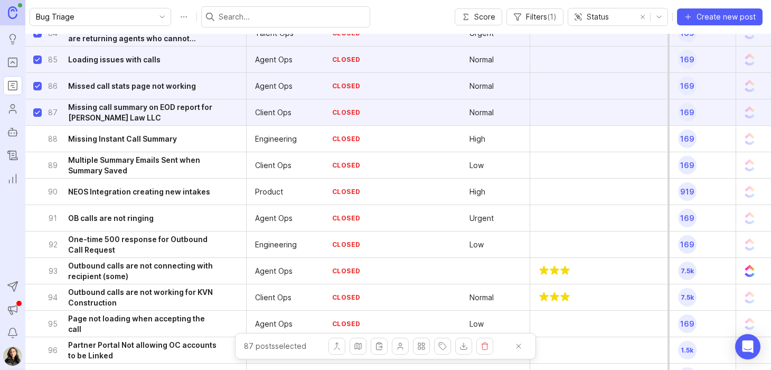
click at [38, 137] on input "select post" at bounding box center [37, 139] width 8 height 8
checkbox input "true"
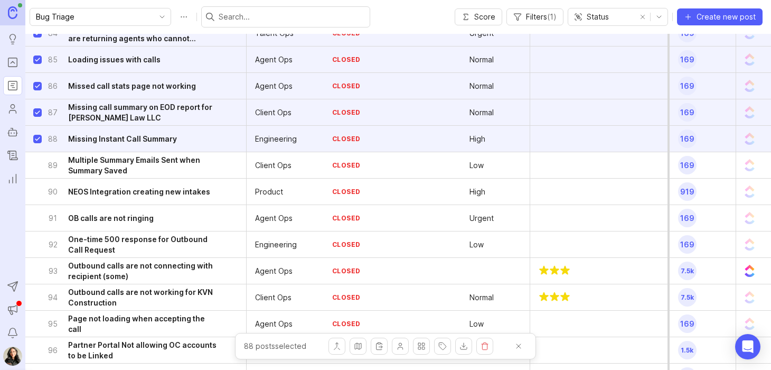
click at [37, 166] on input "select post" at bounding box center [37, 165] width 8 height 8
checkbox input "true"
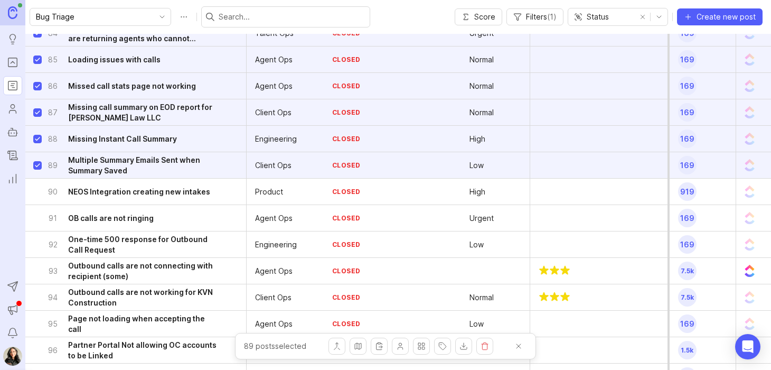
click at [36, 190] on input "select post" at bounding box center [37, 191] width 8 height 8
checkbox input "true"
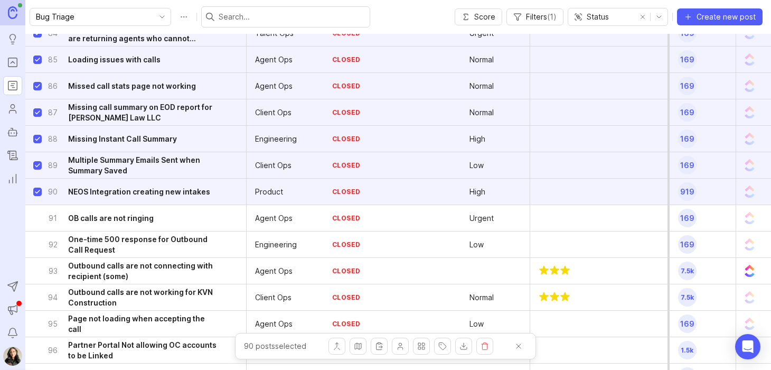
click at [38, 216] on input "select post" at bounding box center [37, 218] width 8 height 8
checkbox input "true"
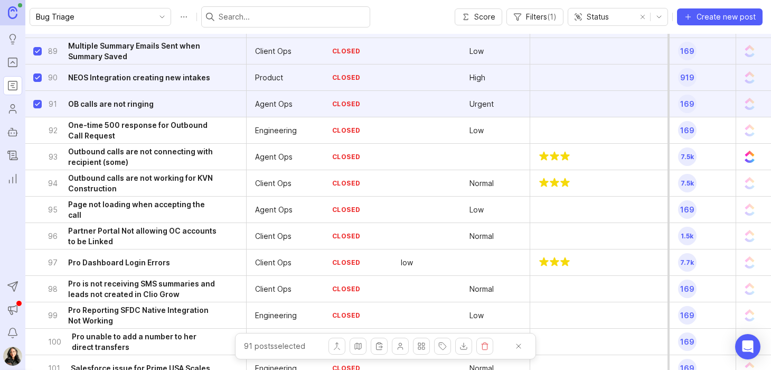
scroll to position [7615, 0]
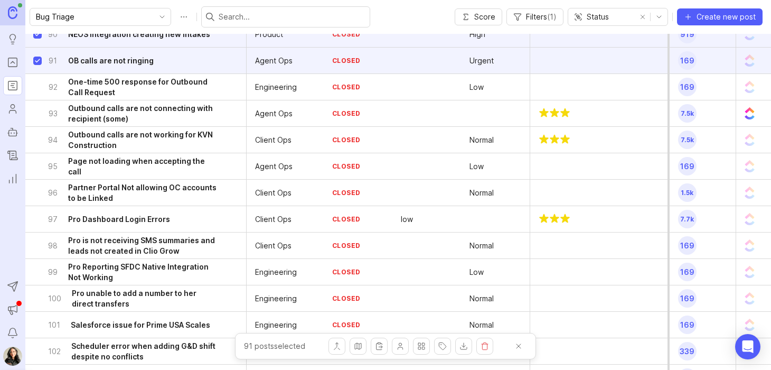
click at [35, 89] on input "select post" at bounding box center [37, 87] width 8 height 8
checkbox input "true"
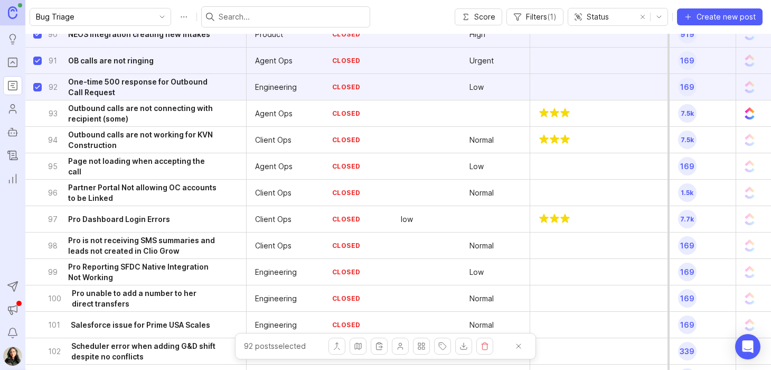
click at [38, 110] on input "select post" at bounding box center [37, 113] width 8 height 8
checkbox input "true"
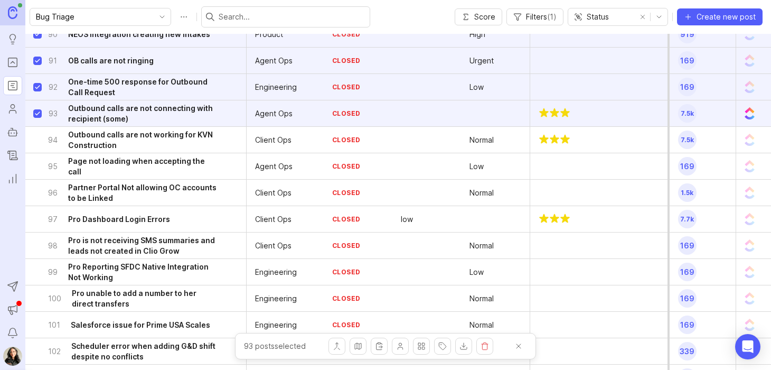
click at [38, 138] on input "select post" at bounding box center [37, 140] width 8 height 8
checkbox input "true"
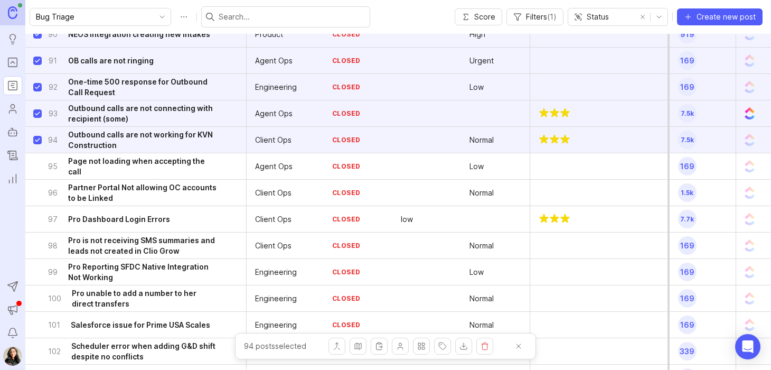
click at [37, 167] on input "select post" at bounding box center [37, 166] width 8 height 8
checkbox input "true"
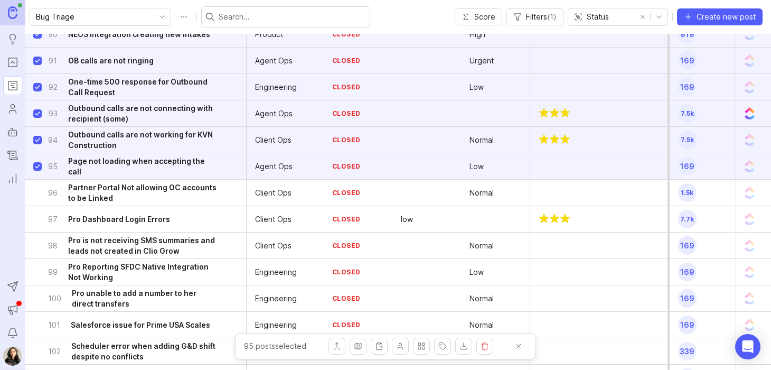
click at [37, 192] on input "select post" at bounding box center [37, 192] width 8 height 8
checkbox input "true"
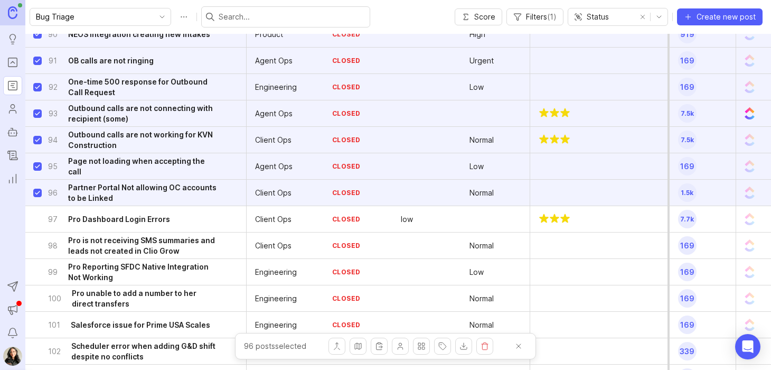
click at [39, 219] on input "select post" at bounding box center [37, 219] width 8 height 8
checkbox input "true"
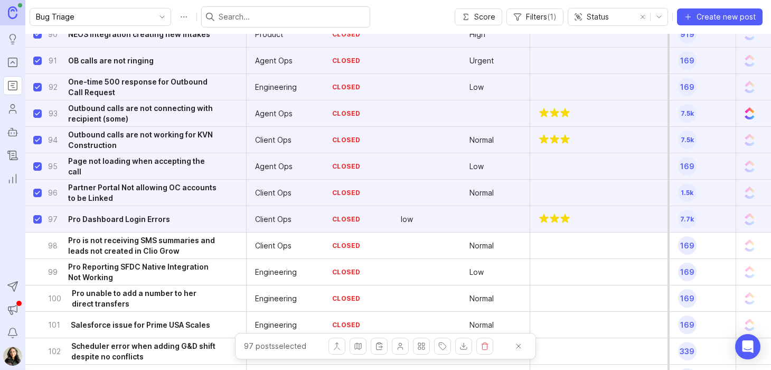
click at [40, 245] on input "select post" at bounding box center [37, 245] width 8 height 8
checkbox input "true"
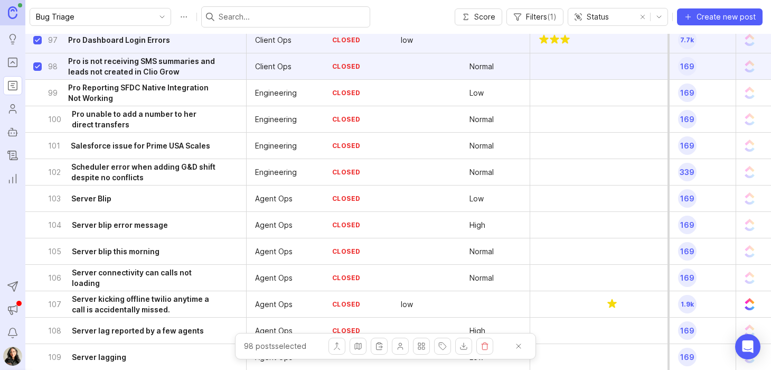
scroll to position [7794, 0]
click at [39, 90] on input "select post" at bounding box center [37, 92] width 8 height 8
checkbox input "true"
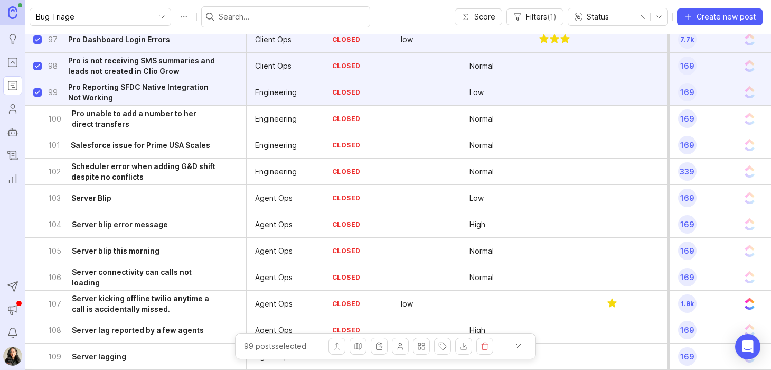
click at [37, 113] on div "100 Pro unable to add a number to her direct transfers" at bounding box center [139, 119] width 213 height 26
click at [38, 117] on input "select post" at bounding box center [37, 119] width 8 height 8
checkbox input "true"
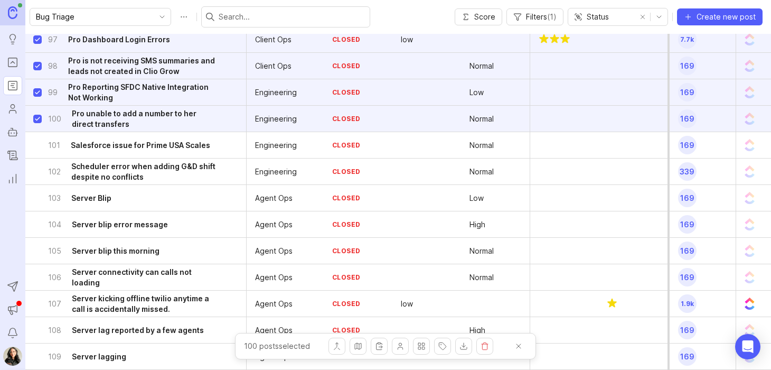
click at [36, 146] on input "select post" at bounding box center [37, 145] width 8 height 8
checkbox input "true"
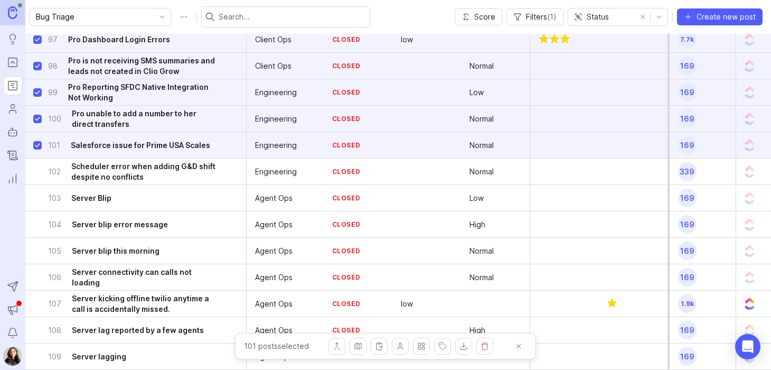
click at [36, 172] on input "select post" at bounding box center [37, 171] width 8 height 8
checkbox input "true"
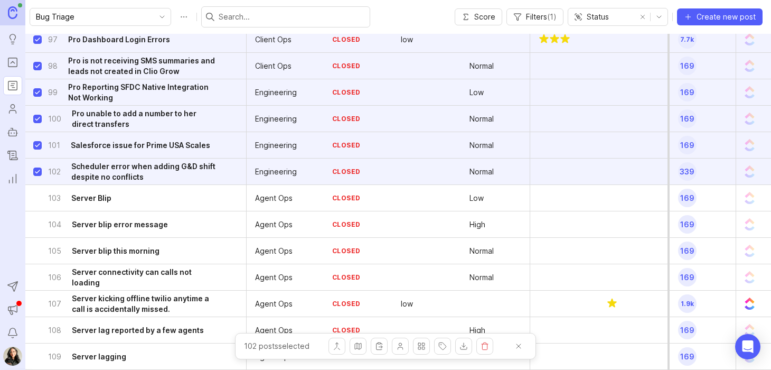
click at [39, 196] on input "select post" at bounding box center [37, 198] width 8 height 8
checkbox input "true"
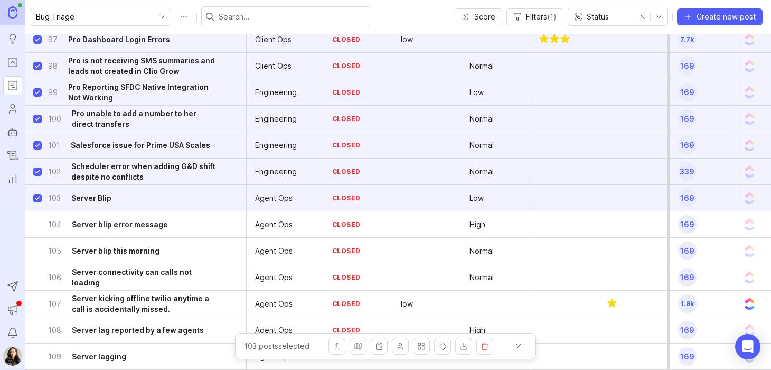
click at [37, 227] on input "select post" at bounding box center [37, 224] width 8 height 8
checkbox input "true"
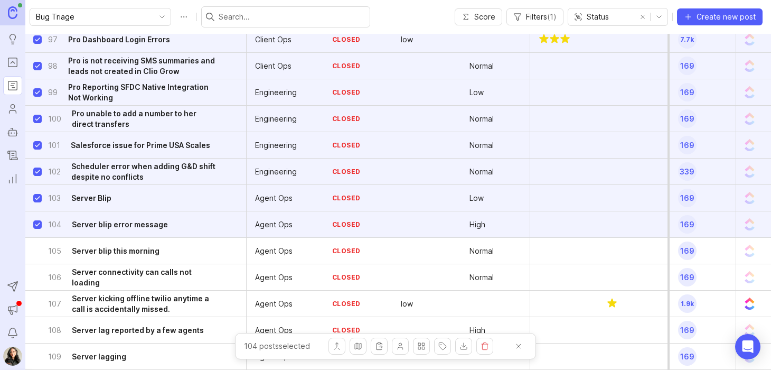
click at [37, 251] on input "select post" at bounding box center [37, 251] width 8 height 8
checkbox input "true"
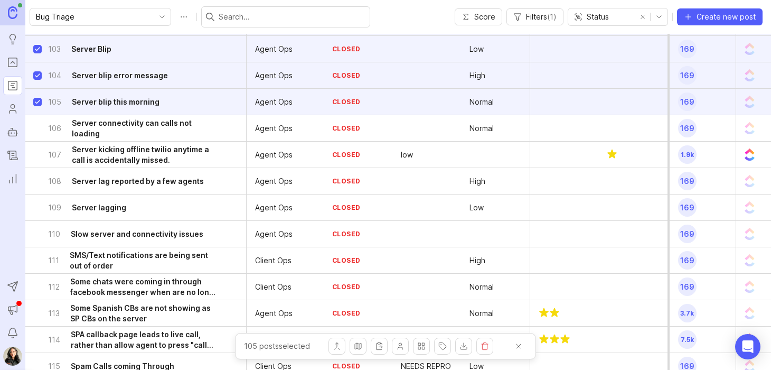
scroll to position [7944, 0]
click at [36, 125] on input "select post" at bounding box center [37, 128] width 8 height 8
checkbox input "true"
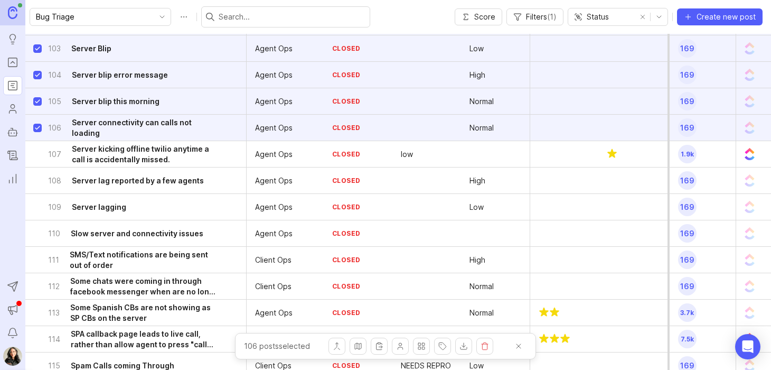
click at [37, 156] on input "select post" at bounding box center [37, 154] width 8 height 8
checkbox input "true"
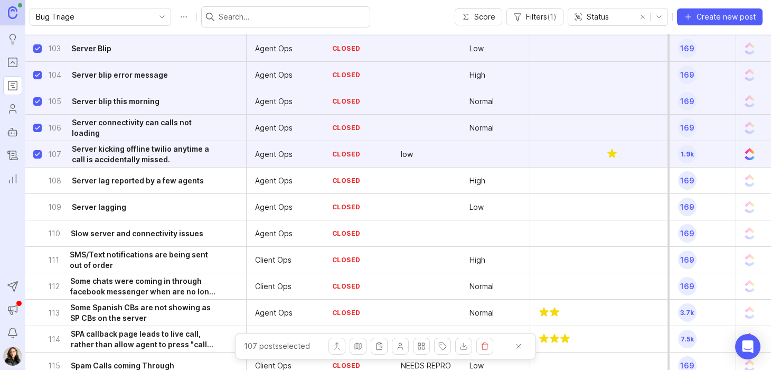
click at [37, 181] on input "select post" at bounding box center [37, 180] width 8 height 8
checkbox input "true"
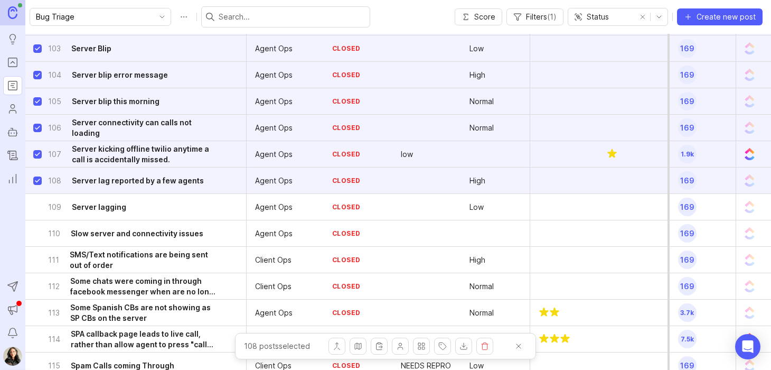
click at [36, 206] on input "select post" at bounding box center [37, 207] width 8 height 8
checkbox input "true"
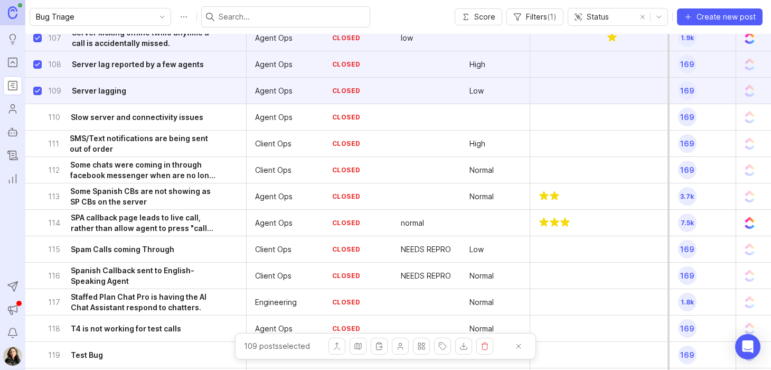
scroll to position [8060, 0]
click at [37, 116] on input "select post" at bounding box center [37, 116] width 8 height 8
checkbox input "true"
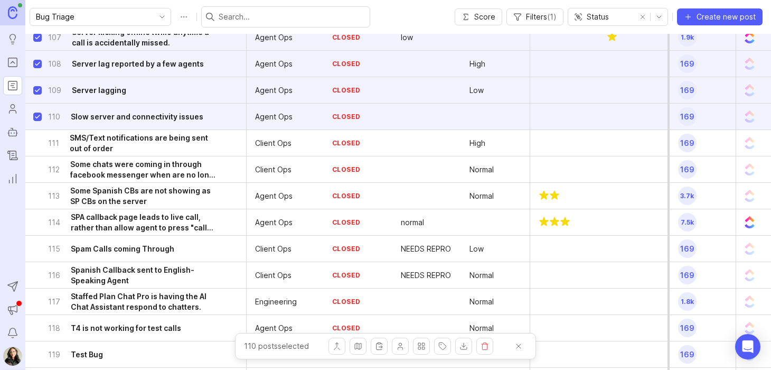
click at [36, 145] on input "select post" at bounding box center [37, 143] width 8 height 8
checkbox input "true"
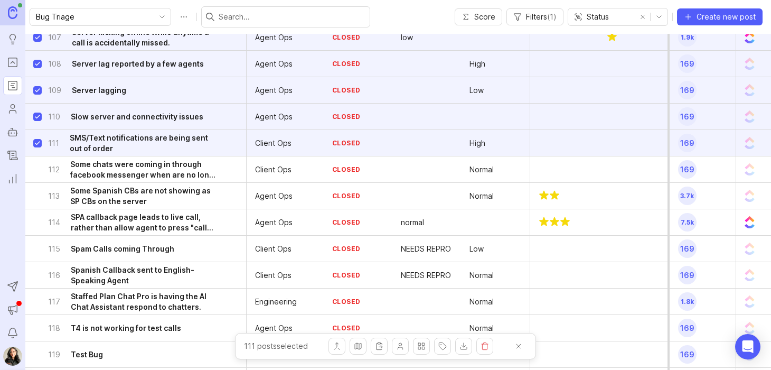
click at [39, 167] on input "select post" at bounding box center [37, 169] width 8 height 8
checkbox input "true"
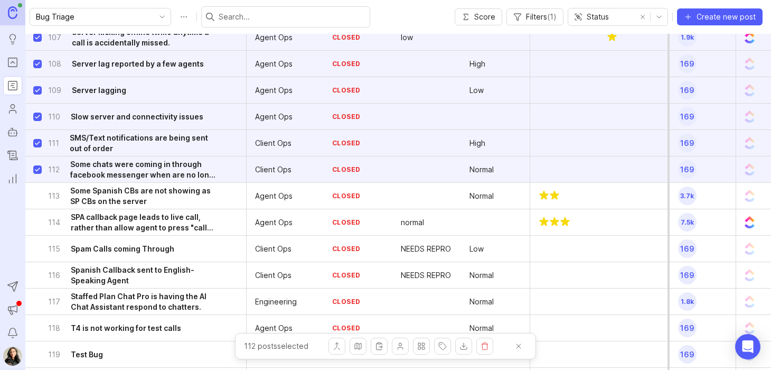
click at [36, 196] on input "select post" at bounding box center [37, 196] width 8 height 8
checkbox input "true"
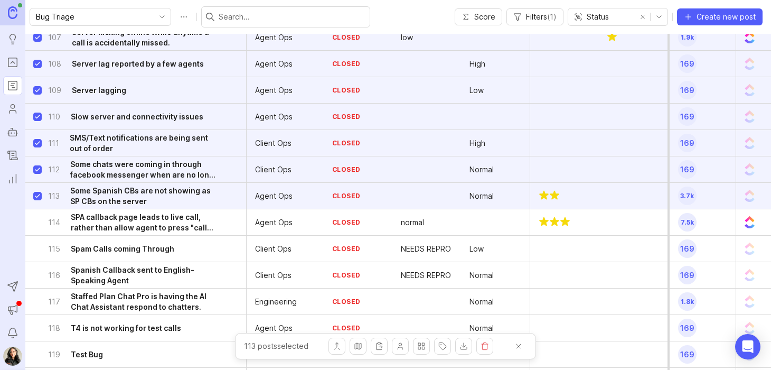
click at [39, 221] on input "select post" at bounding box center [37, 222] width 8 height 8
checkbox input "true"
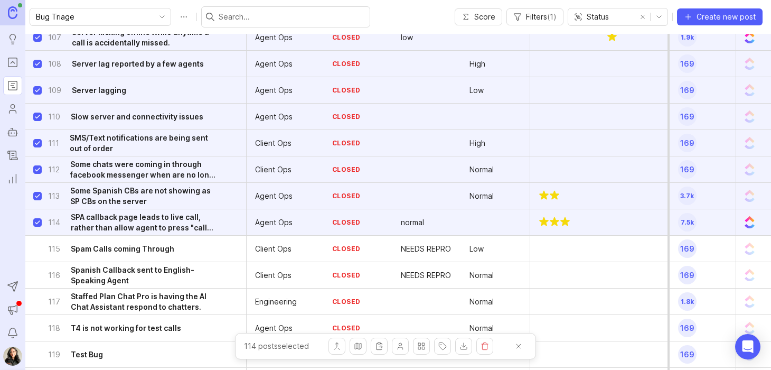
click at [37, 248] on input "select post" at bounding box center [37, 248] width 8 height 8
checkbox input "true"
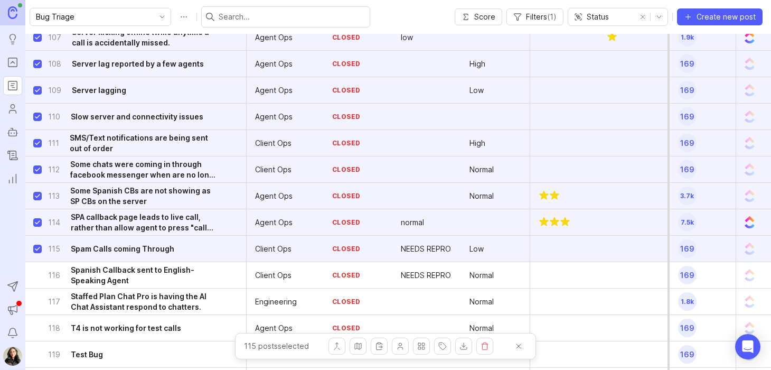
click at [37, 274] on input "select post" at bounding box center [37, 275] width 8 height 8
checkbox input "true"
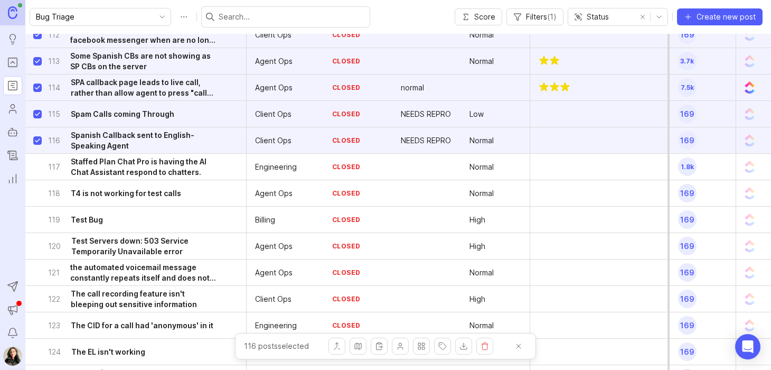
scroll to position [8195, 0]
click at [35, 167] on input "select post" at bounding box center [37, 166] width 8 height 8
checkbox input "true"
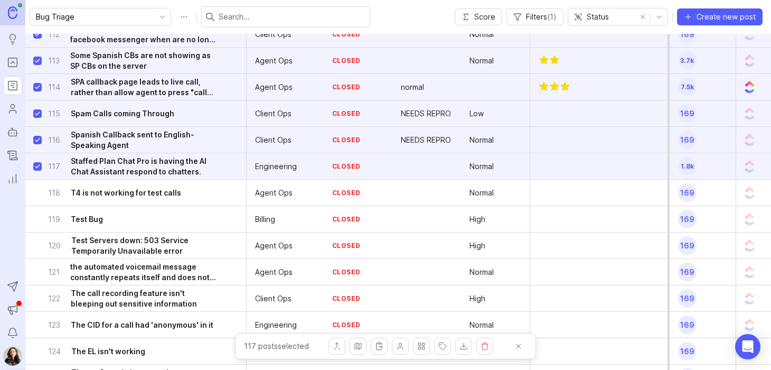
click at [37, 192] on input "select post" at bounding box center [37, 192] width 8 height 8
checkbox input "true"
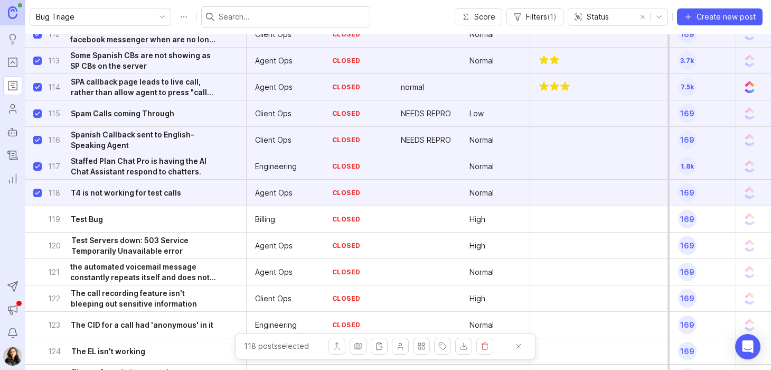
click at [36, 221] on input "select post" at bounding box center [37, 219] width 8 height 8
checkbox input "true"
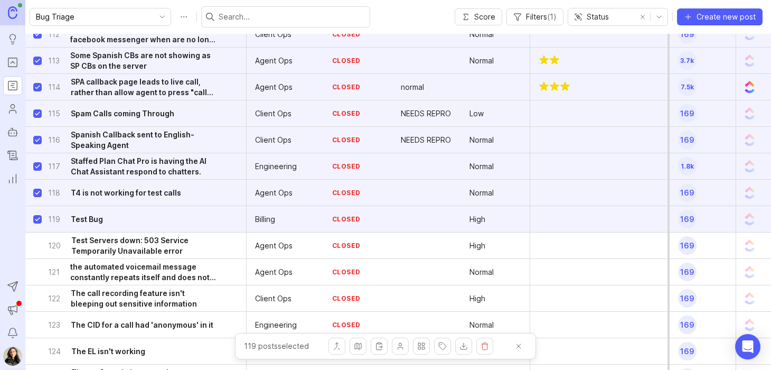
click at [38, 247] on input "select post" at bounding box center [37, 245] width 8 height 8
checkbox input "true"
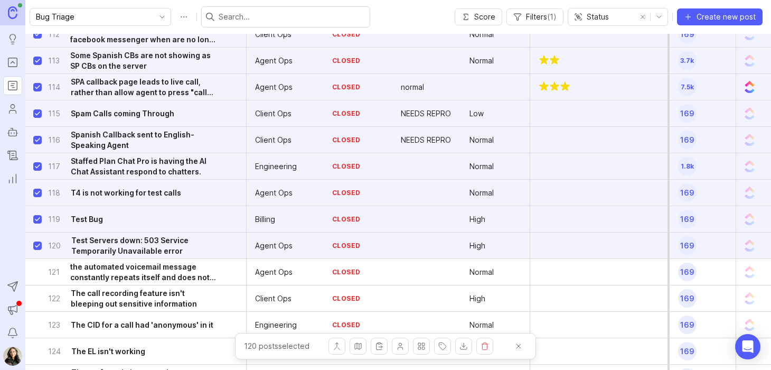
click at [40, 271] on input "select post" at bounding box center [37, 272] width 8 height 8
checkbox input "true"
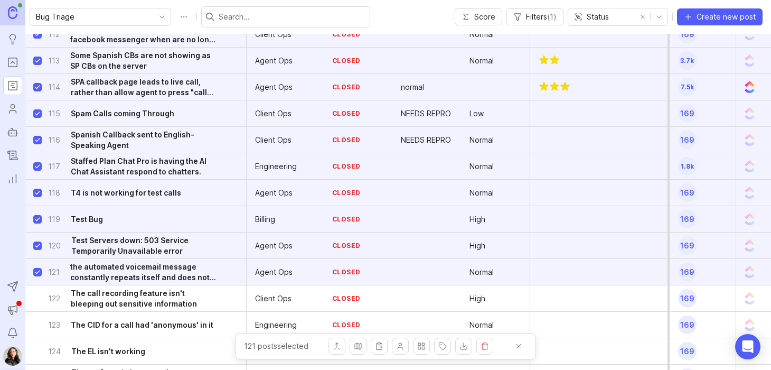
click at [38, 296] on input "select post" at bounding box center [37, 298] width 8 height 8
checkbox input "true"
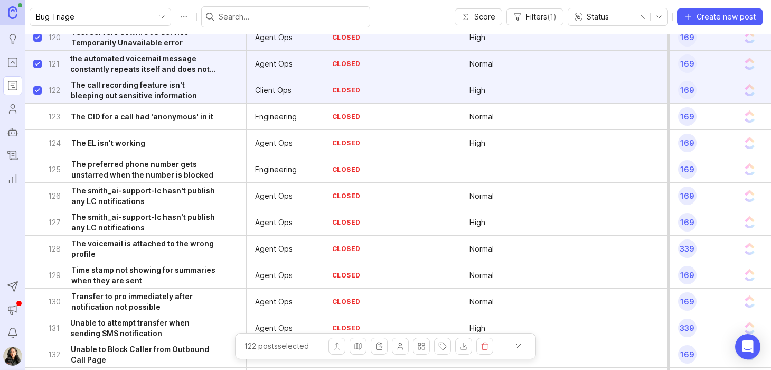
scroll to position [8409, 0]
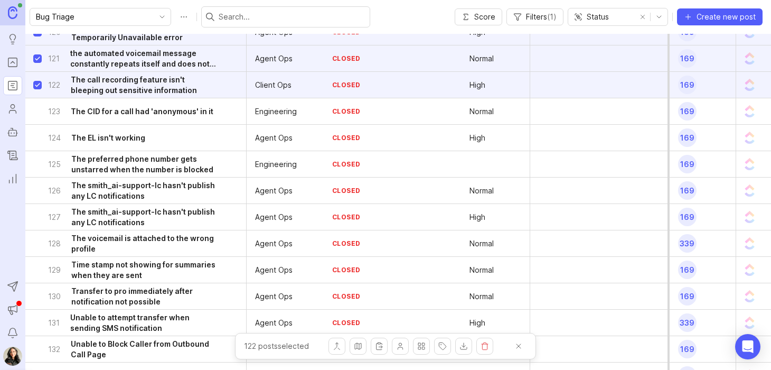
click at [38, 111] on input "select post" at bounding box center [37, 111] width 8 height 8
checkbox input "true"
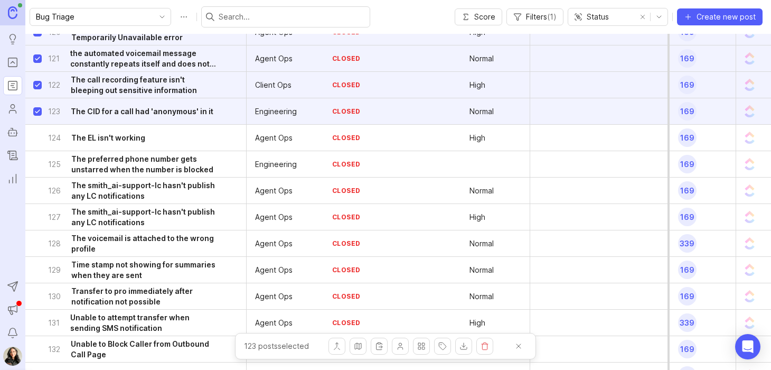
click at [39, 134] on input "select post" at bounding box center [37, 138] width 8 height 8
checkbox input "true"
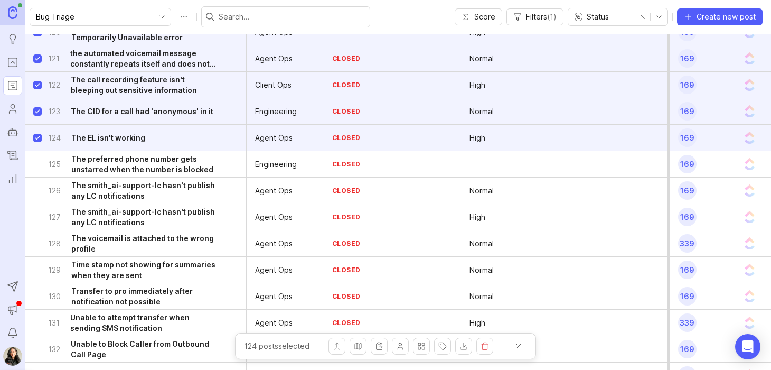
click at [35, 162] on input "select post" at bounding box center [37, 164] width 8 height 8
checkbox input "true"
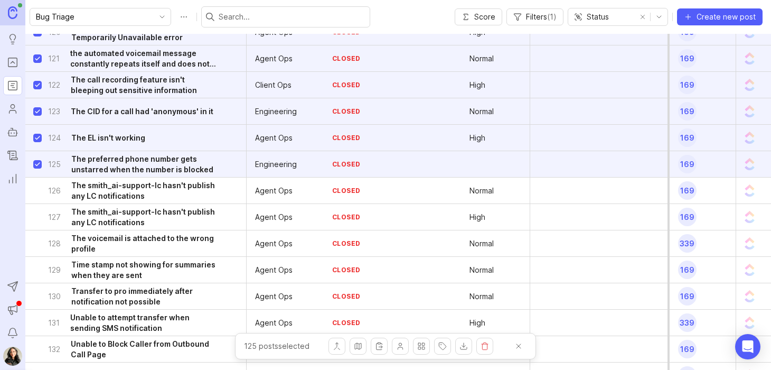
click at [41, 192] on input "select post" at bounding box center [37, 190] width 8 height 8
checkbox input "true"
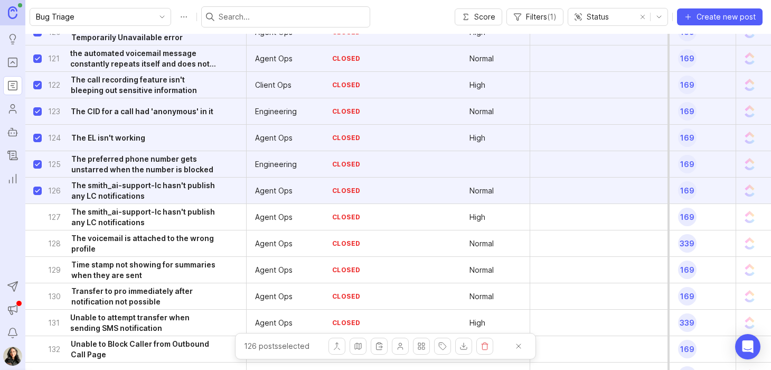
click at [40, 219] on input "select post" at bounding box center [37, 217] width 8 height 8
checkbox input "true"
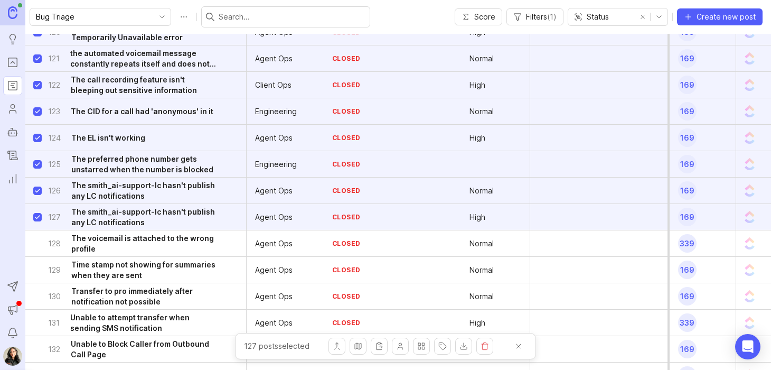
click at [36, 244] on input "select post" at bounding box center [37, 243] width 8 height 8
checkbox input "true"
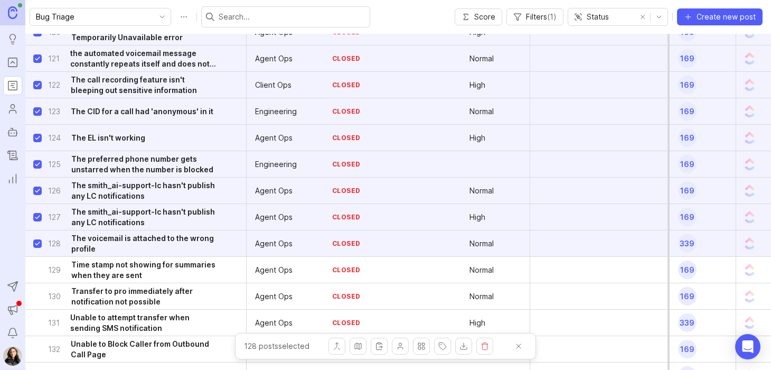
click at [39, 269] on input "select post" at bounding box center [37, 270] width 8 height 8
checkbox input "true"
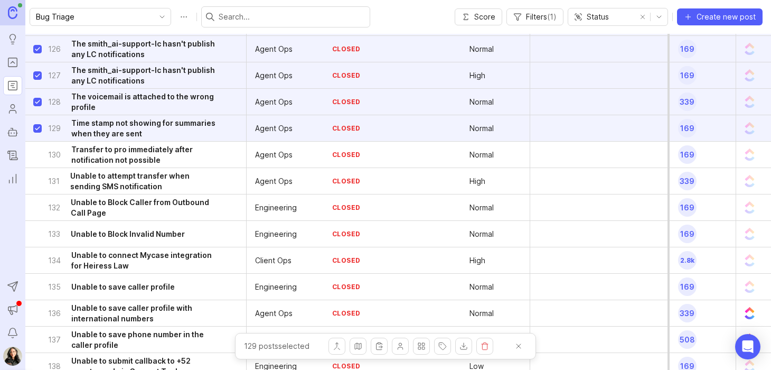
scroll to position [8552, 0]
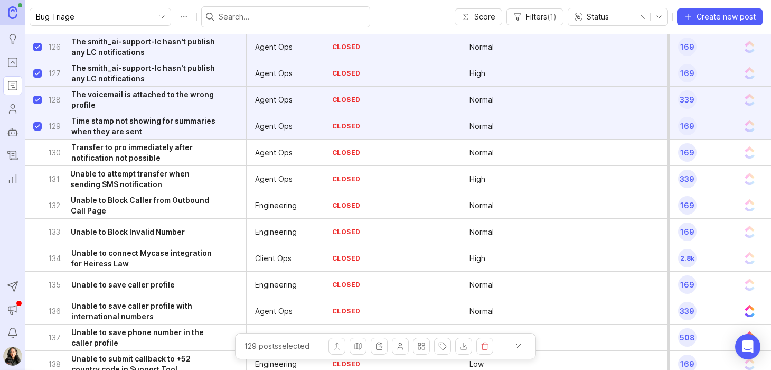
click at [39, 151] on input "select post" at bounding box center [37, 152] width 8 height 8
checkbox input "true"
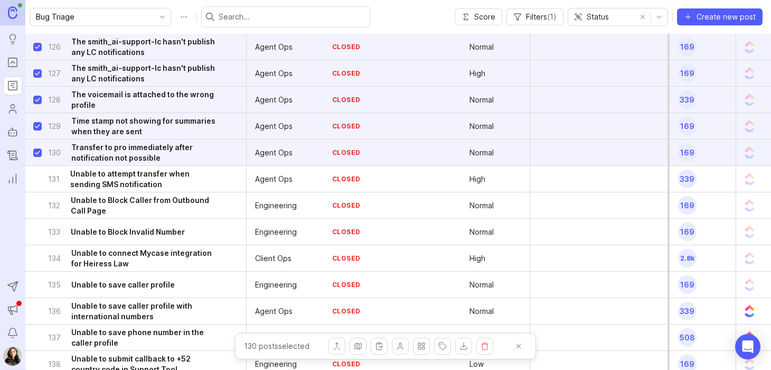
click at [36, 177] on input "select post" at bounding box center [37, 179] width 8 height 8
checkbox input "true"
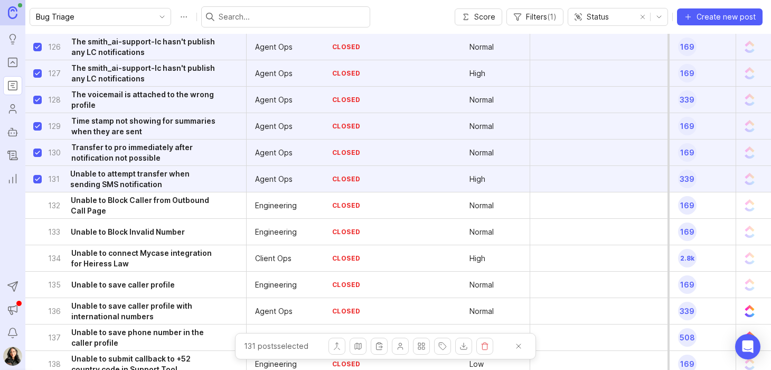
click at [37, 205] on input "select post" at bounding box center [37, 205] width 8 height 8
checkbox input "true"
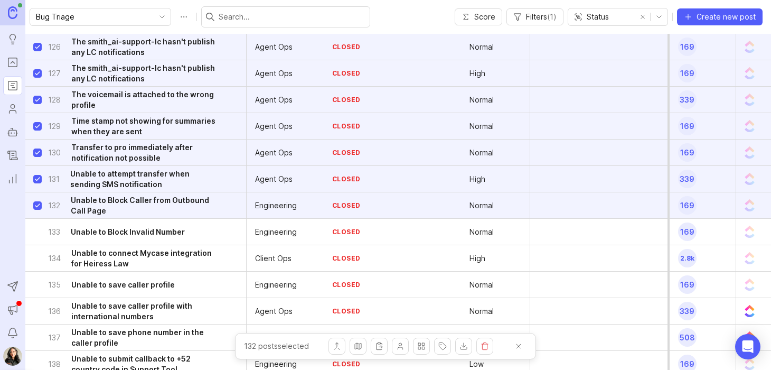
click at [36, 230] on input "select post" at bounding box center [37, 232] width 8 height 8
checkbox input "true"
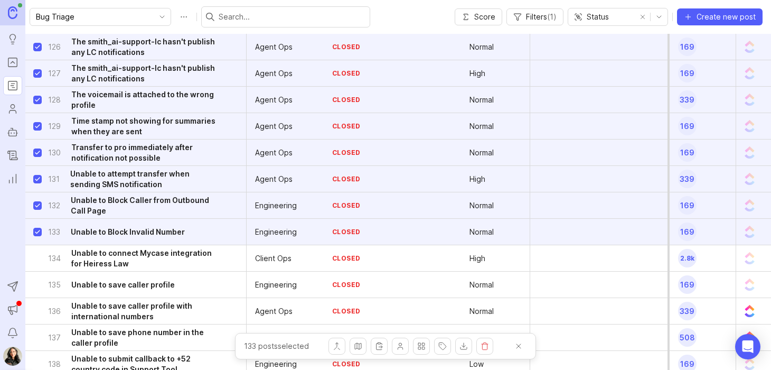
click at [38, 257] on input "select post" at bounding box center [37, 258] width 8 height 8
checkbox input "true"
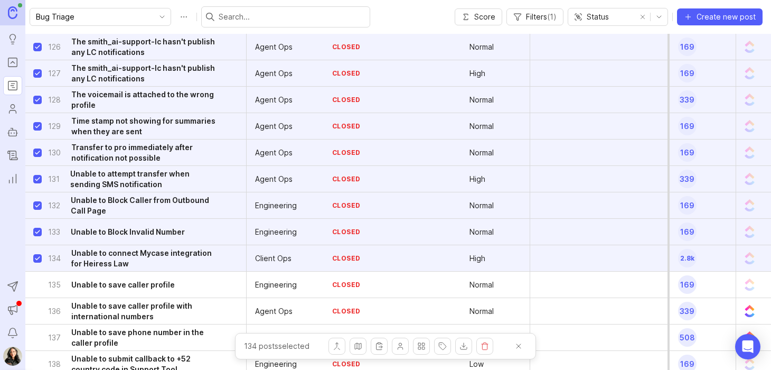
click at [40, 284] on input "select post" at bounding box center [37, 284] width 8 height 8
checkbox input "true"
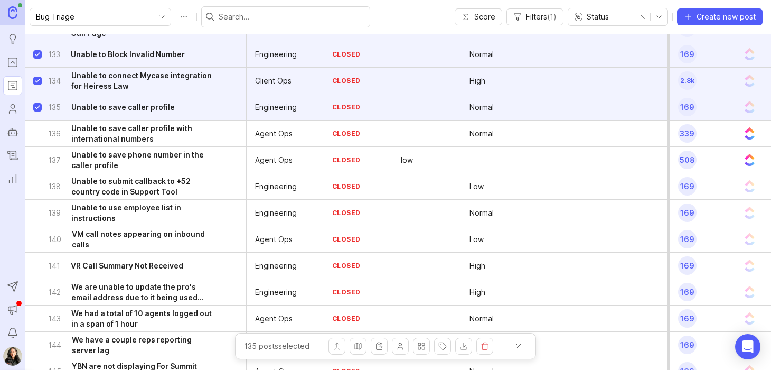
scroll to position [8733, 0]
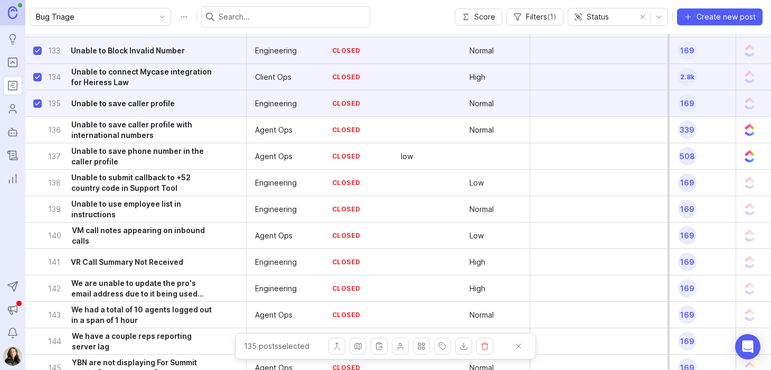
click at [38, 127] on input "select post" at bounding box center [37, 130] width 8 height 8
checkbox input "true"
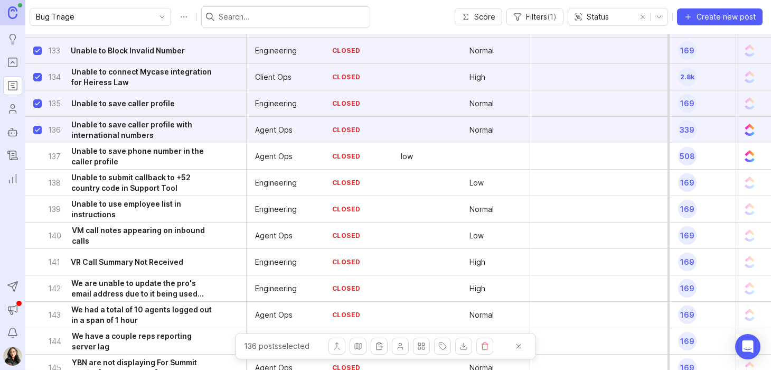
click at [39, 152] on input "select post" at bounding box center [37, 156] width 8 height 8
checkbox input "true"
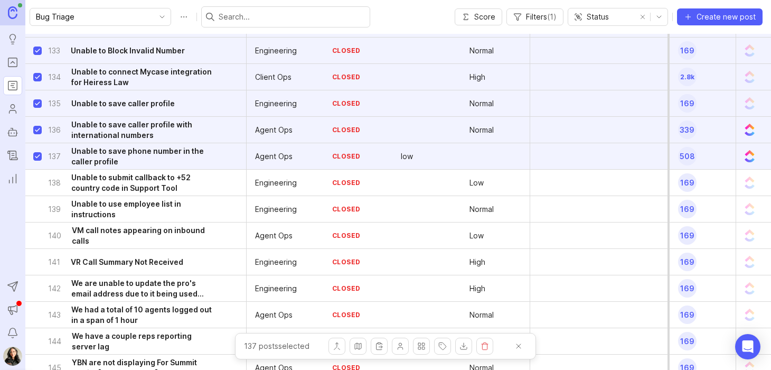
click at [39, 182] on input "select post" at bounding box center [37, 182] width 8 height 8
checkbox input "true"
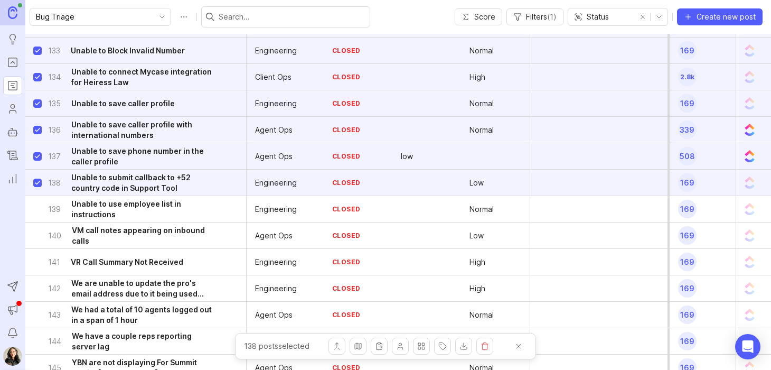
click at [38, 209] on input "select post" at bounding box center [37, 209] width 8 height 8
checkbox input "true"
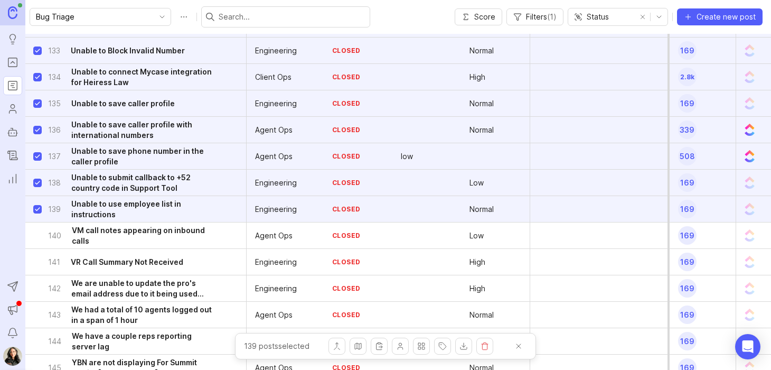
click at [38, 236] on input "select post" at bounding box center [37, 235] width 8 height 8
checkbox input "true"
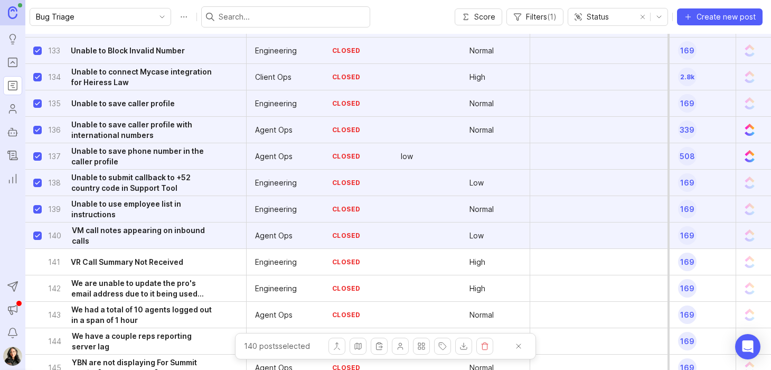
click at [38, 261] on input "select post" at bounding box center [37, 262] width 8 height 8
checkbox input "true"
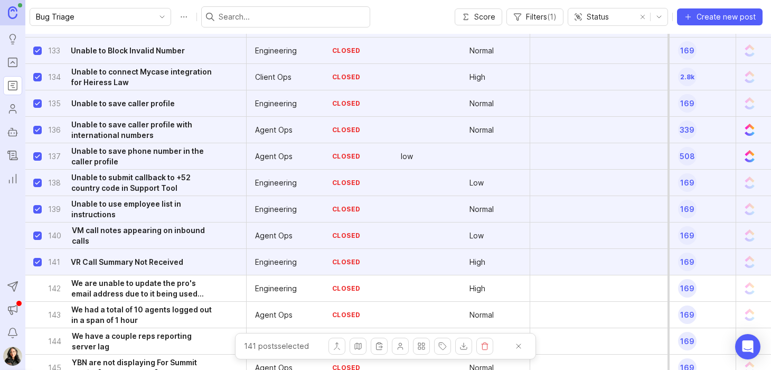
click at [36, 288] on input "select post" at bounding box center [37, 288] width 8 height 8
checkbox input "true"
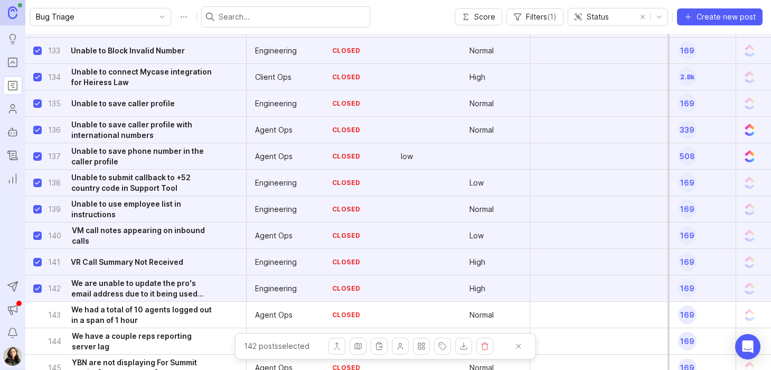
scroll to position [8778, 0]
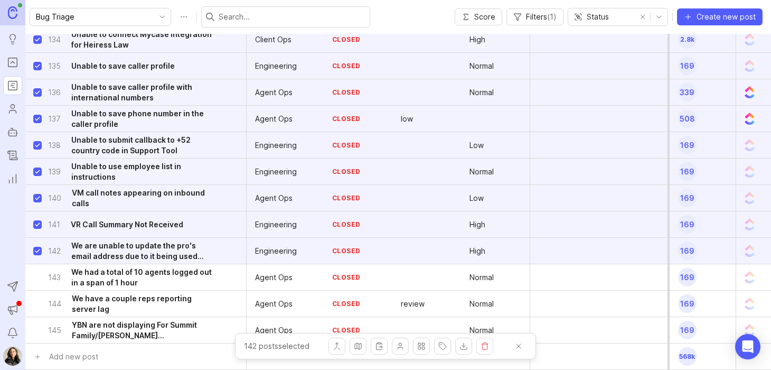
click at [38, 273] on input "select post" at bounding box center [37, 277] width 8 height 8
checkbox input "true"
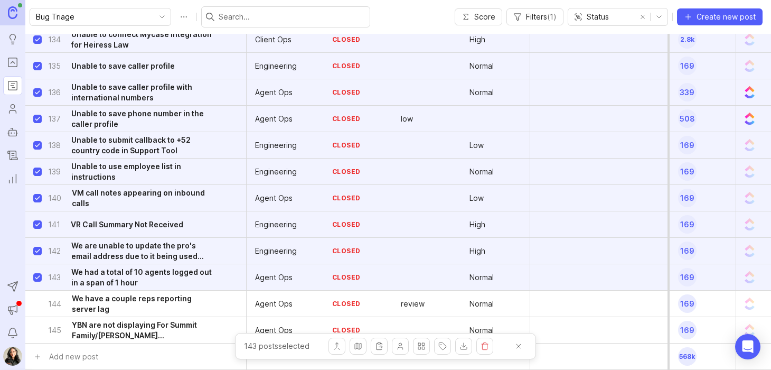
click at [35, 299] on input "select post" at bounding box center [37, 303] width 8 height 8
checkbox input "true"
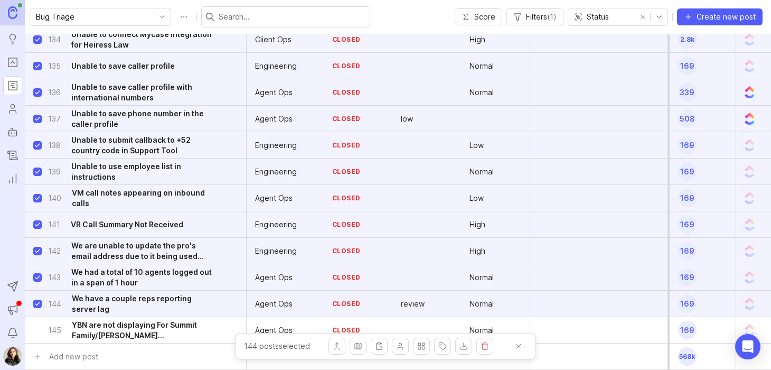
click at [37, 326] on input "select post" at bounding box center [37, 330] width 8 height 8
checkbox input "true"
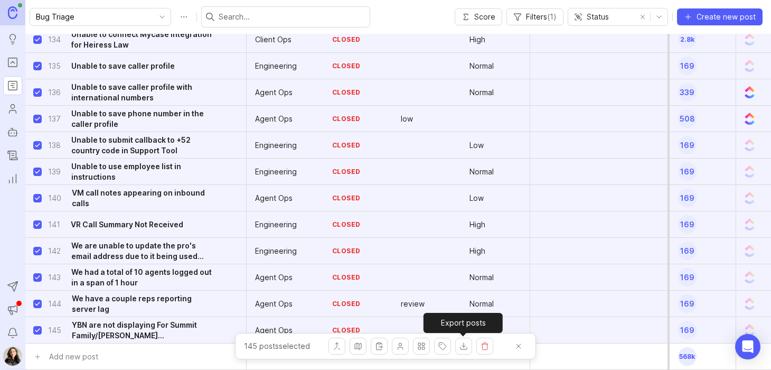
click at [460, 343] on button "Export posts" at bounding box center [463, 345] width 17 height 17
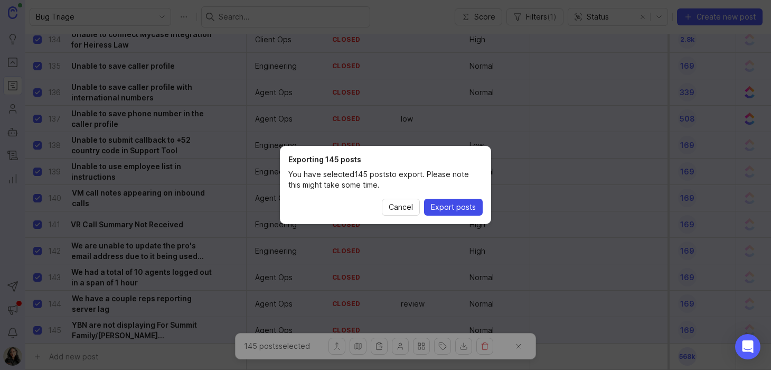
click at [448, 207] on span "Export posts" at bounding box center [453, 207] width 45 height 11
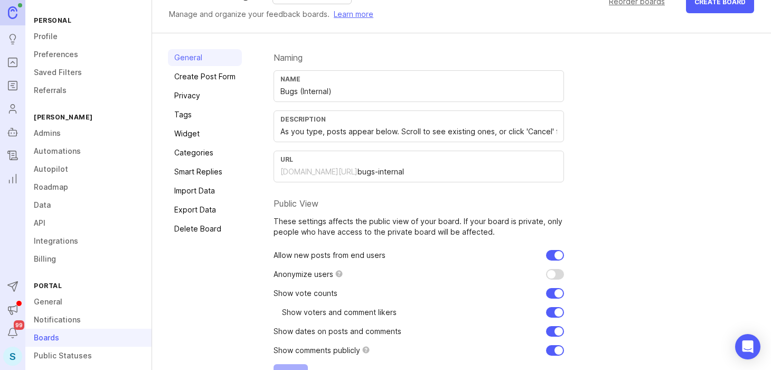
scroll to position [61, 0]
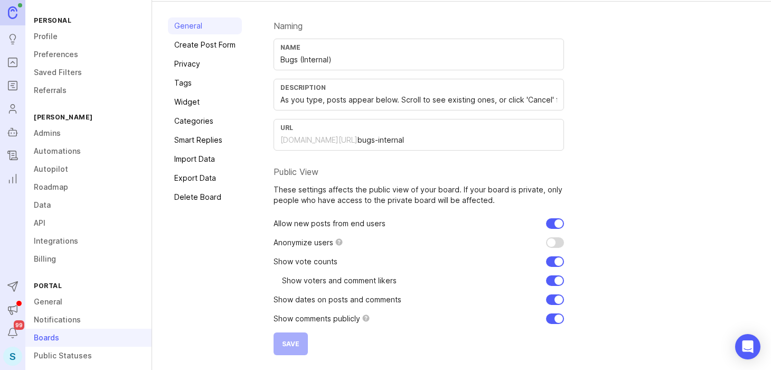
click at [555, 221] on input "checkbox" at bounding box center [555, 223] width 18 height 11
checkbox input "false"
click at [287, 336] on button "Save" at bounding box center [290, 343] width 34 height 23
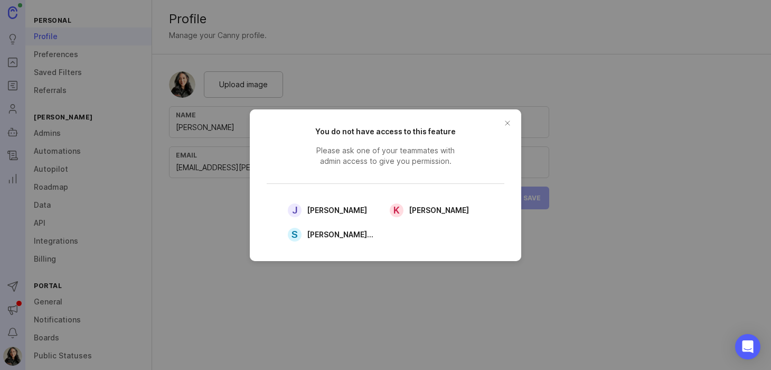
click at [507, 121] on button "close button" at bounding box center [507, 123] width 17 height 17
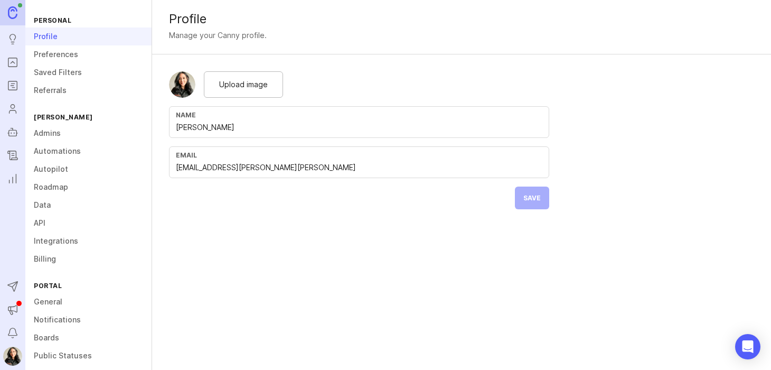
click at [12, 89] on icon "Roadmaps" at bounding box center [13, 85] width 12 height 13
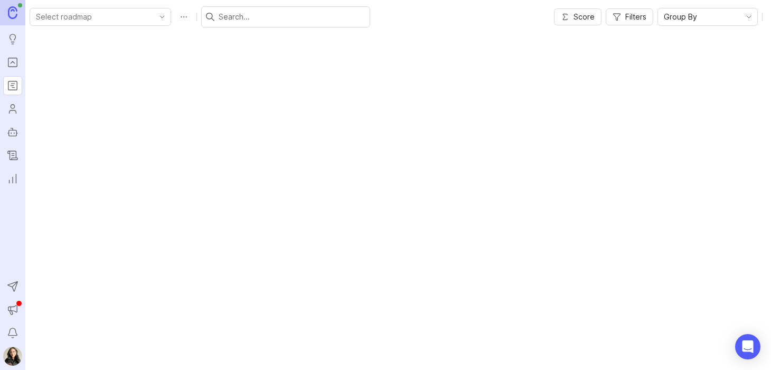
click at [234, 18] on input "text" at bounding box center [292, 17] width 147 height 12
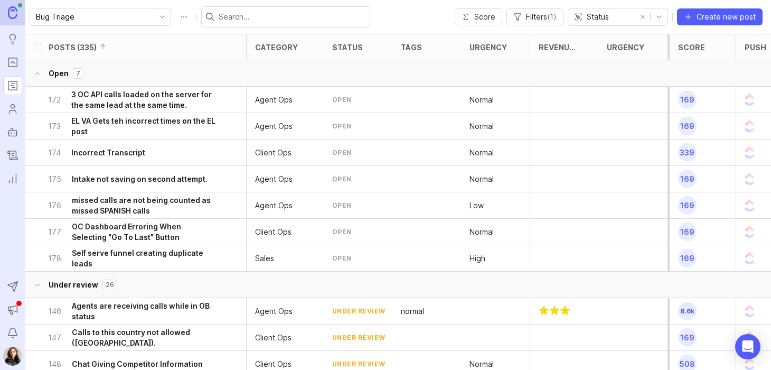
click at [224, 14] on input "text" at bounding box center [292, 17] width 147 height 12
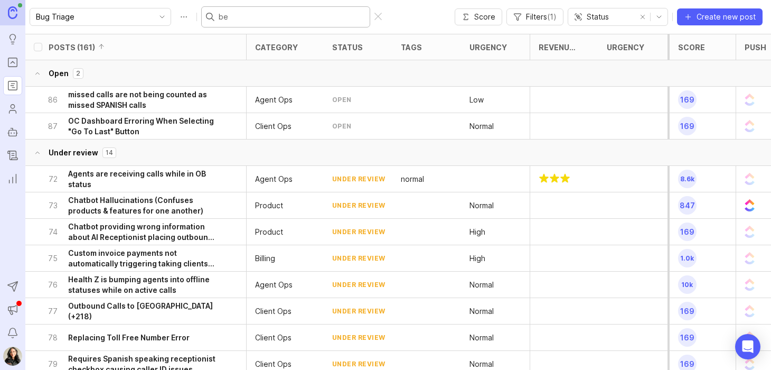
type input "bee"
checkbox input "true"
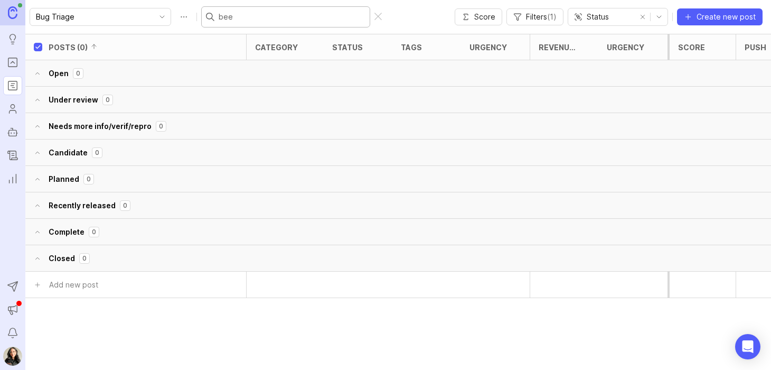
type input "be"
checkbox input "false"
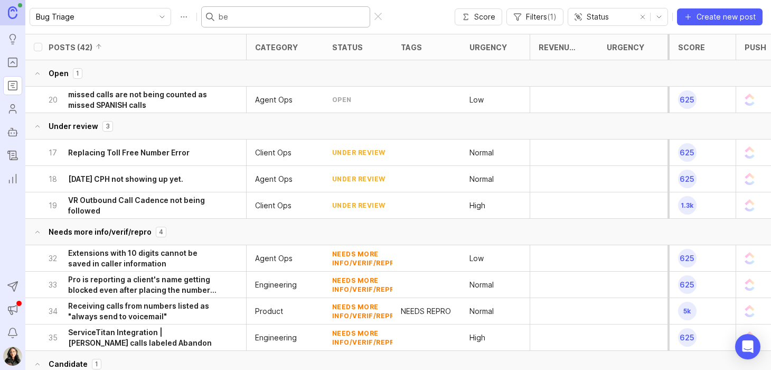
type input "b"
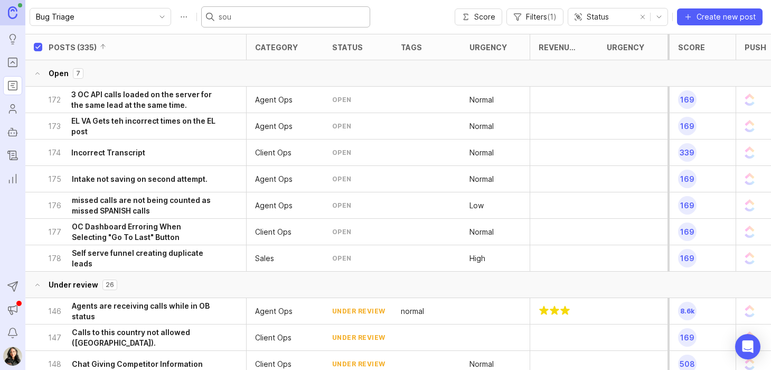
type input "soun"
checkbox input "true"
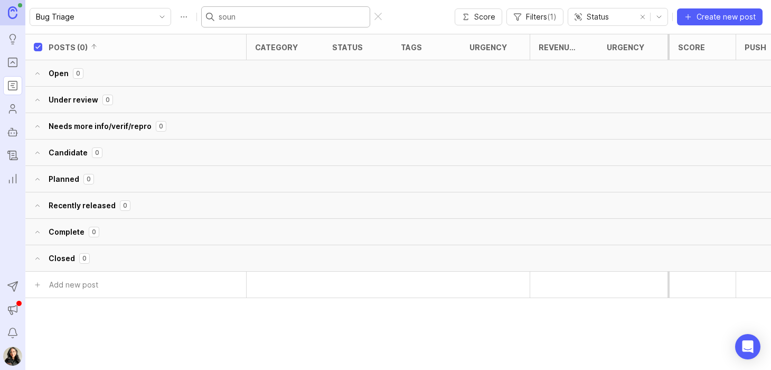
type input "sou"
checkbox input "false"
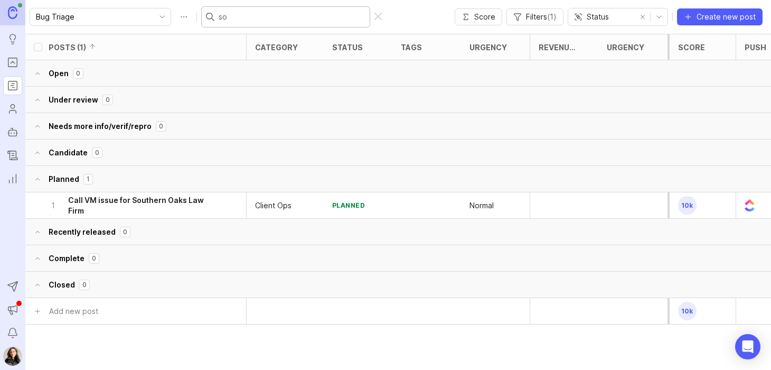
type input "s"
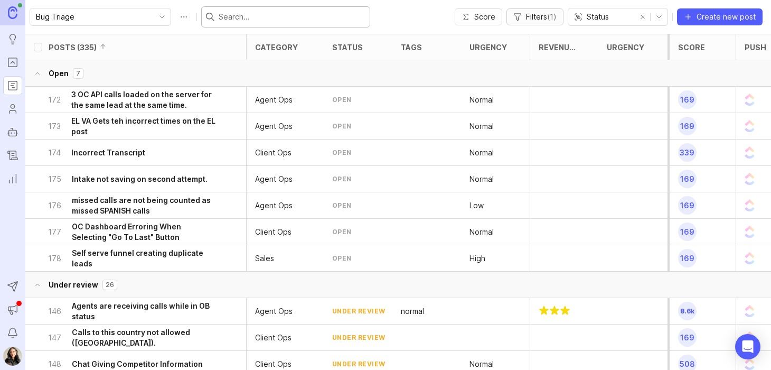
click at [549, 14] on span "Filters ( 1 )" at bounding box center [541, 17] width 31 height 11
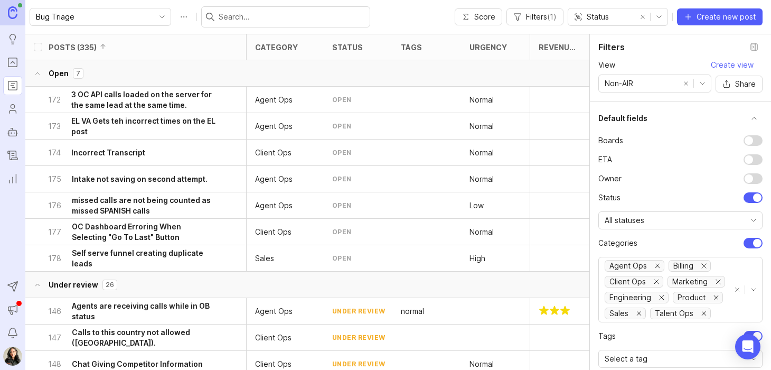
click at [623, 84] on span "Non-AIR" at bounding box center [618, 84] width 29 height 12
click at [622, 120] on li "AIR" at bounding box center [655, 120] width 112 height 17
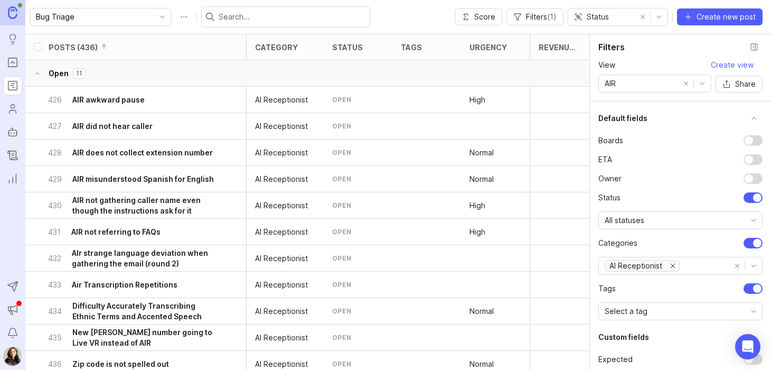
click at [387, 21] on div "Bug Triage Score Filters ( 1 ) Status Create new post" at bounding box center [397, 17] width 745 height 34
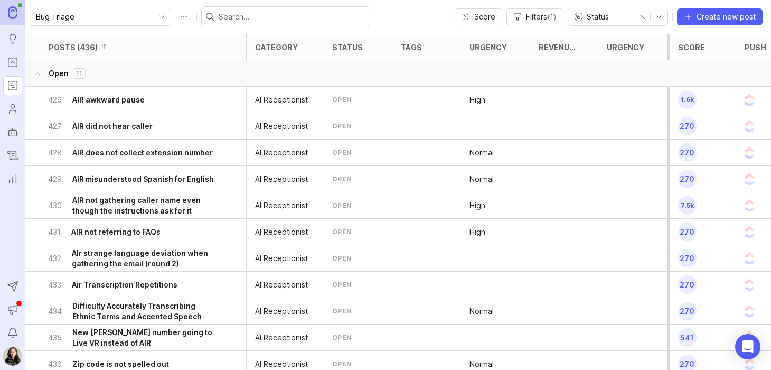
click at [280, 16] on input "text" at bounding box center [292, 17] width 147 height 12
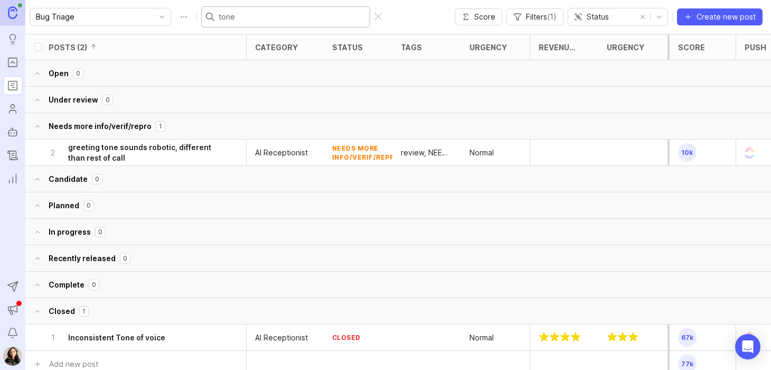
scroll to position [15, 0]
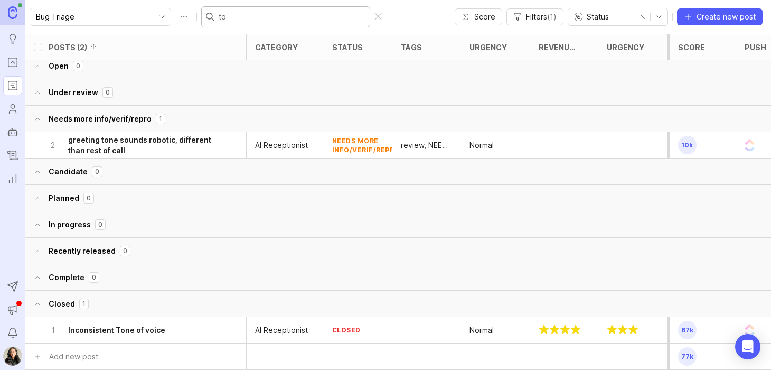
type input "t"
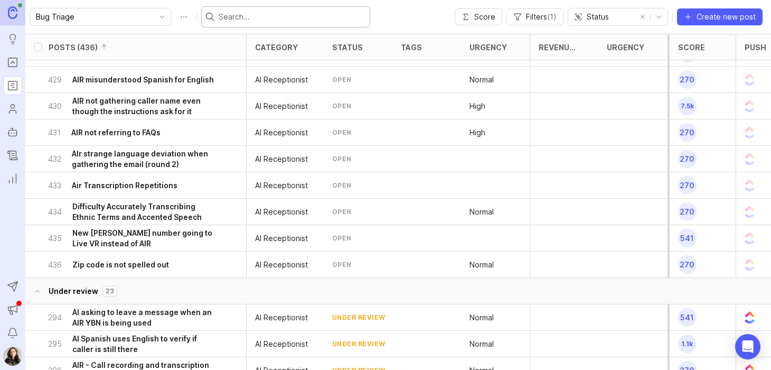
scroll to position [0, 0]
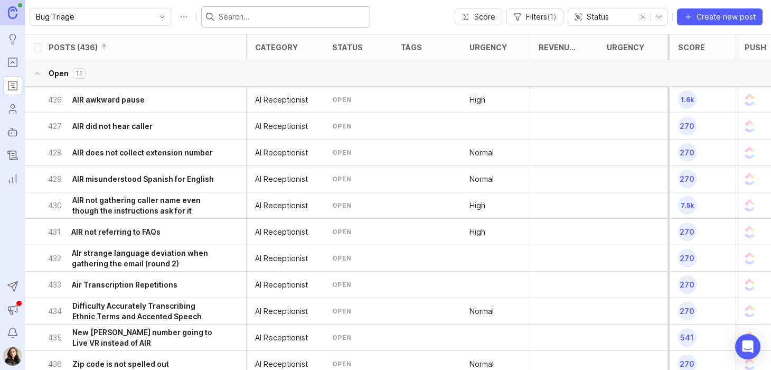
click at [253, 23] on div at bounding box center [285, 16] width 169 height 21
click at [222, 15] on input "text" at bounding box center [292, 17] width 147 height 12
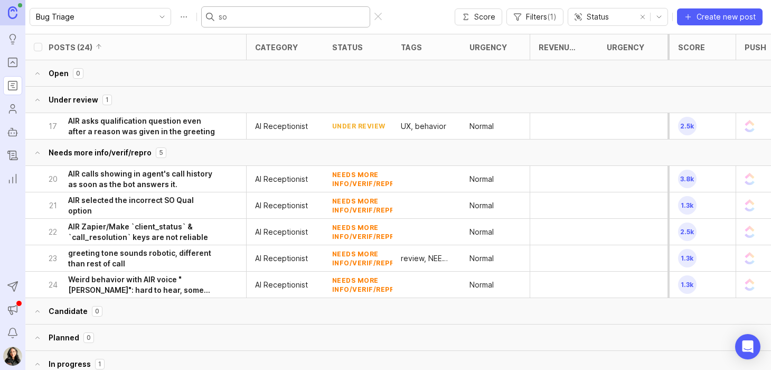
type input "s"
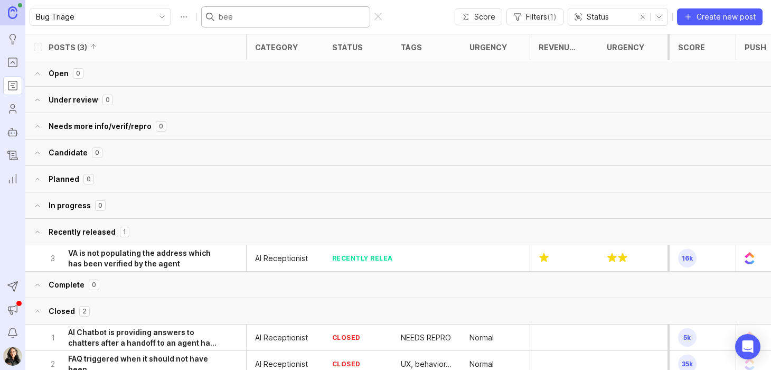
type input "beep"
checkbox input "true"
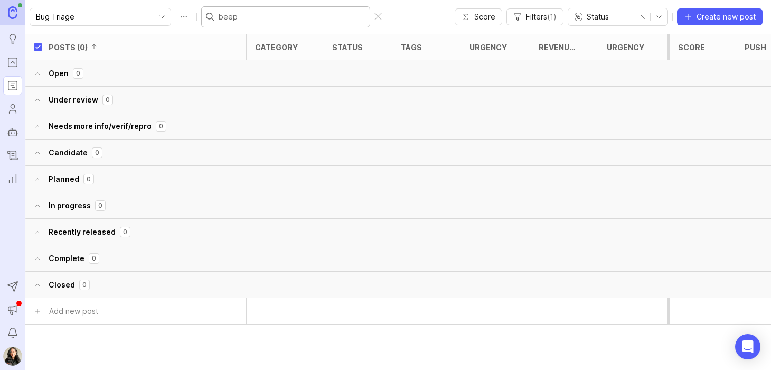
type input "bee"
checkbox input "false"
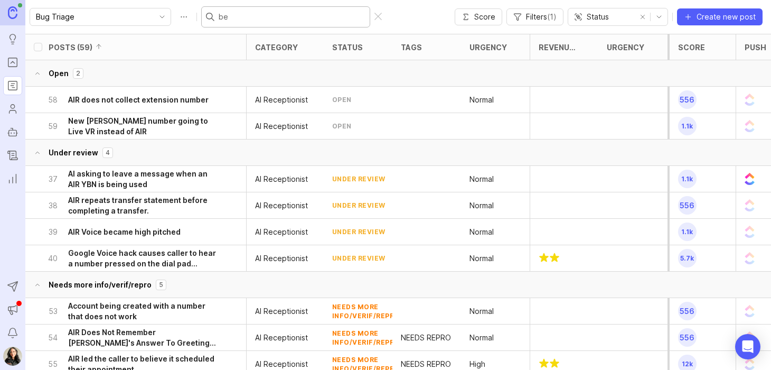
type input "b"
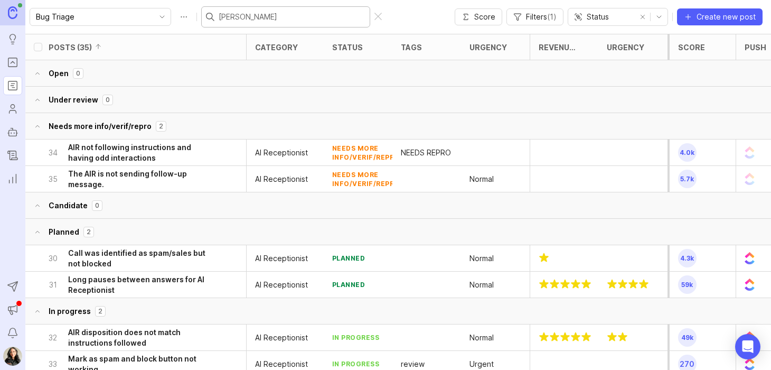
type input "loud"
checkbox input "true"
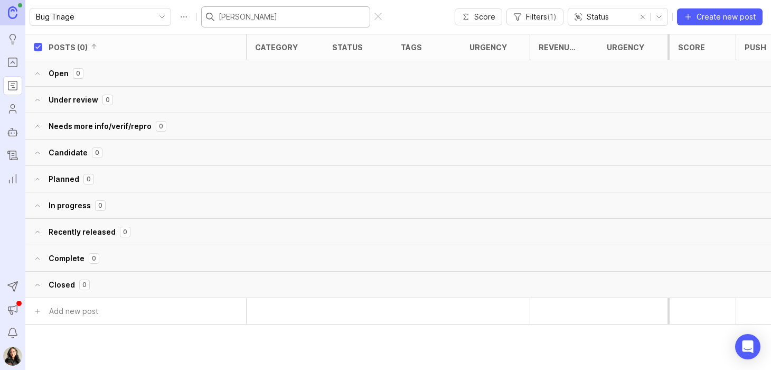
type input "lo"
checkbox input "false"
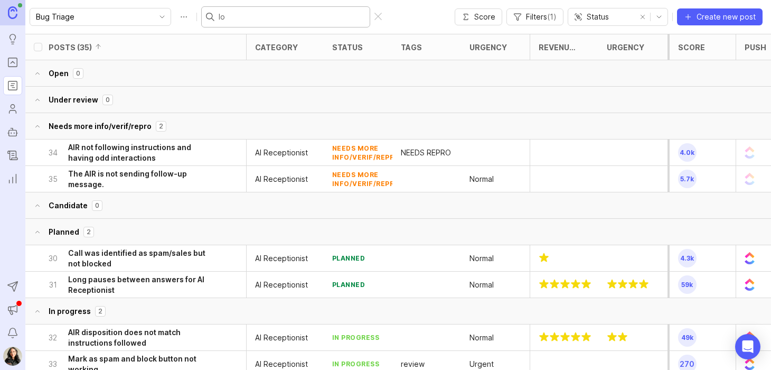
type input "l"
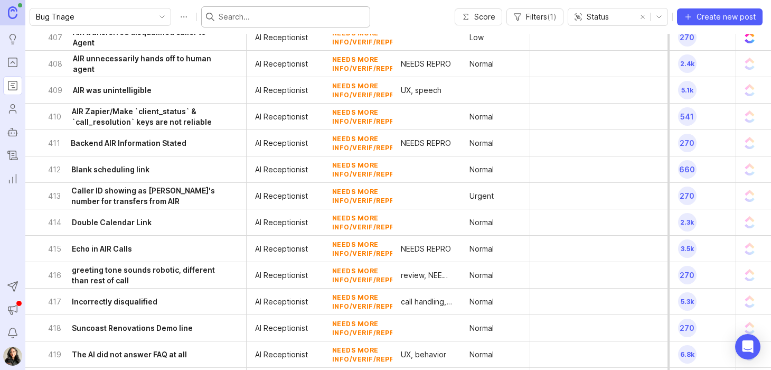
scroll to position [1777, 0]
click at [19, 64] on link "Portal" at bounding box center [12, 62] width 19 height 19
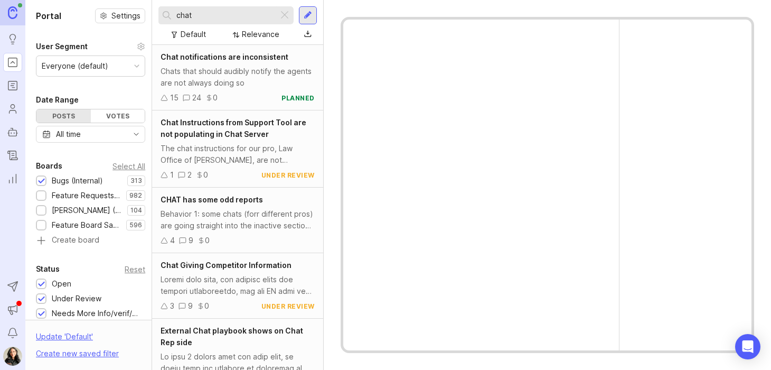
click at [220, 16] on input "chat" at bounding box center [225, 16] width 98 height 12
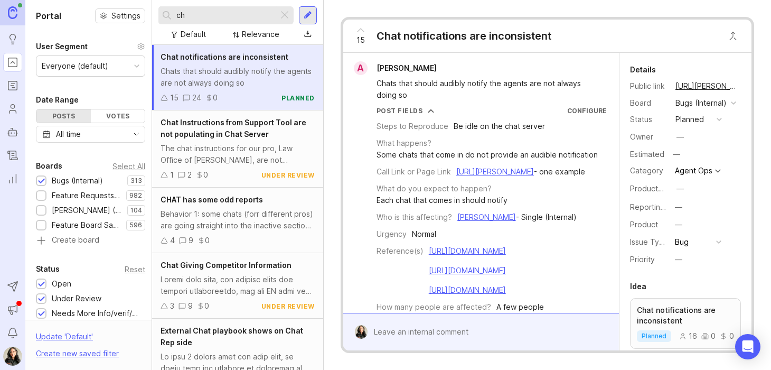
type input "c"
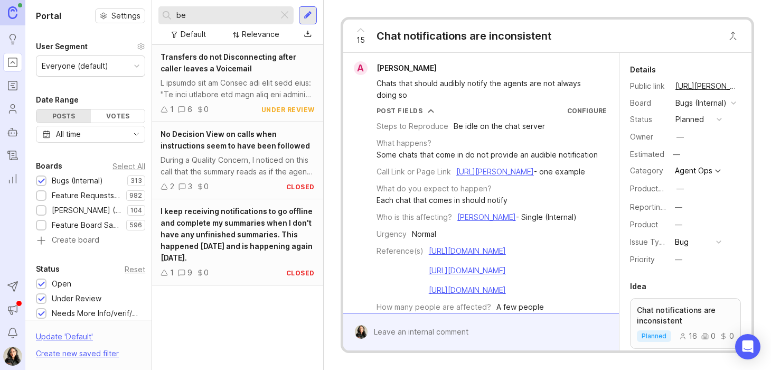
type input "b"
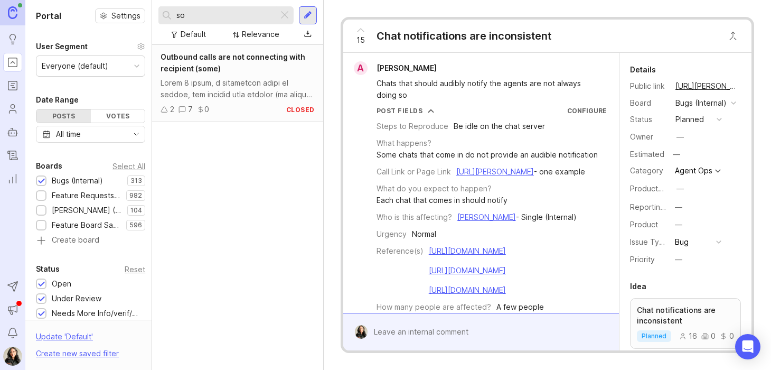
type input "s"
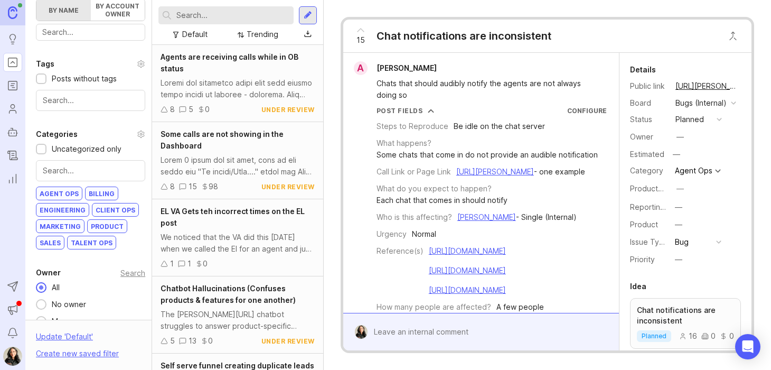
scroll to position [456, 0]
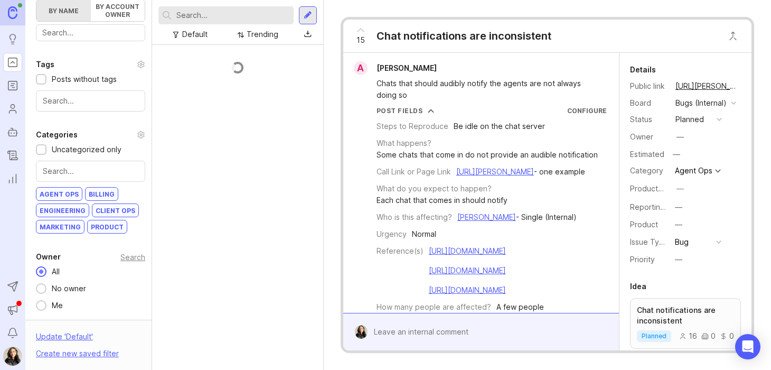
scroll to position [452, 0]
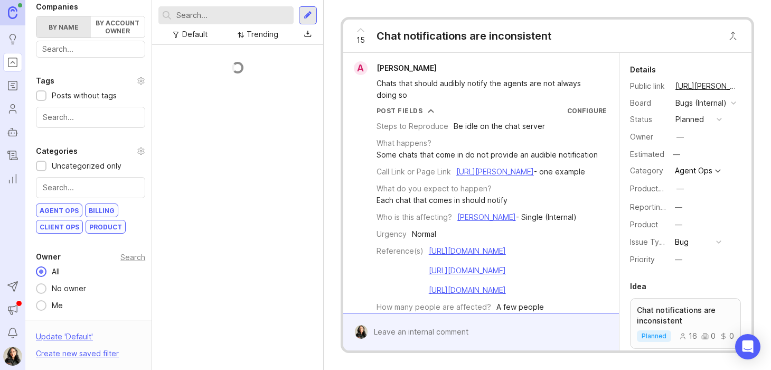
scroll to position [437, 0]
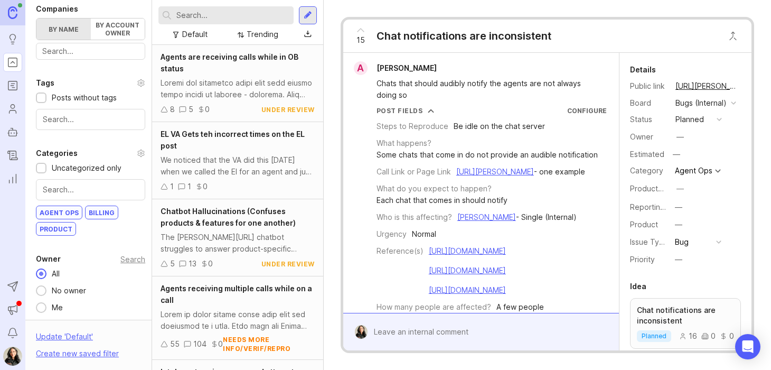
scroll to position [420, 0]
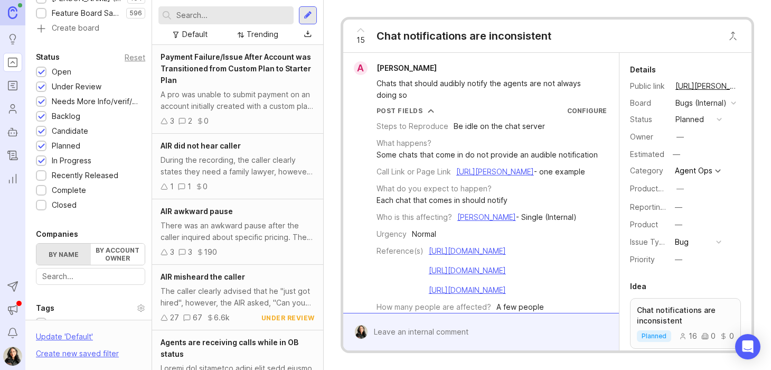
scroll to position [202, 0]
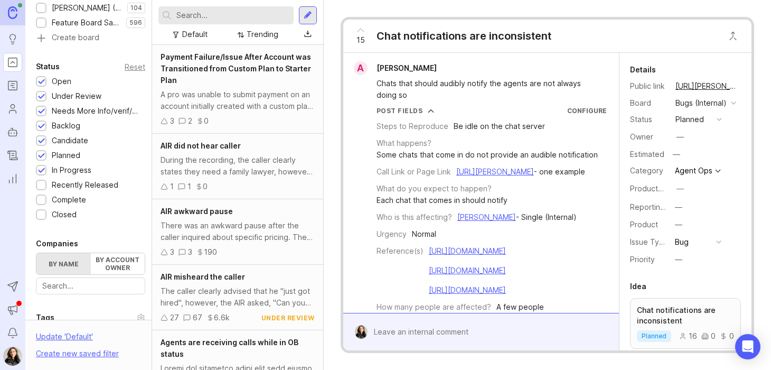
click at [44, 183] on div at bounding box center [41, 186] width 7 height 8
click at [40, 197] on div at bounding box center [41, 200] width 7 height 8
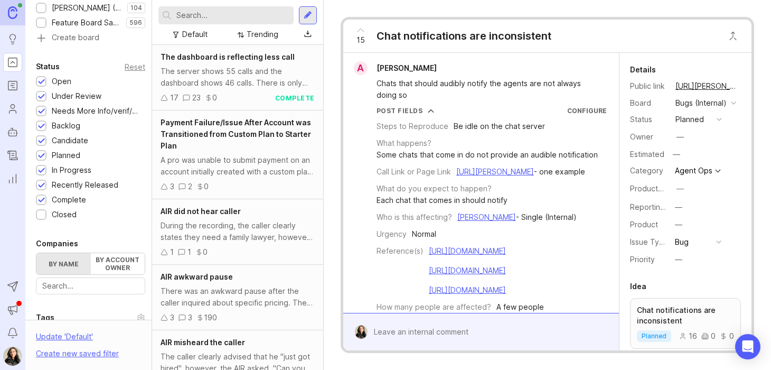
click at [40, 212] on div at bounding box center [41, 215] width 7 height 8
click at [215, 18] on input "text" at bounding box center [232, 16] width 113 height 12
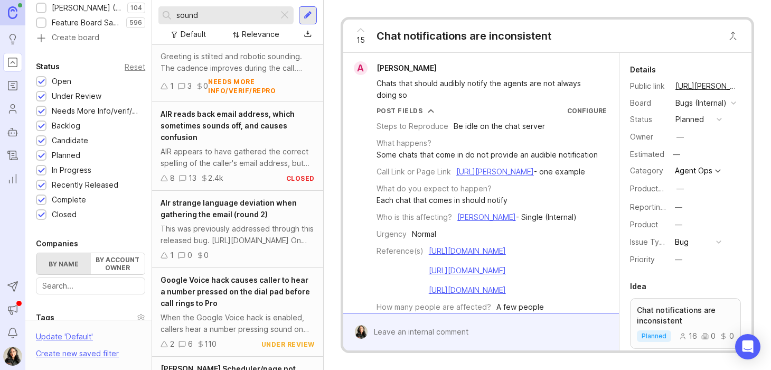
scroll to position [171, 0]
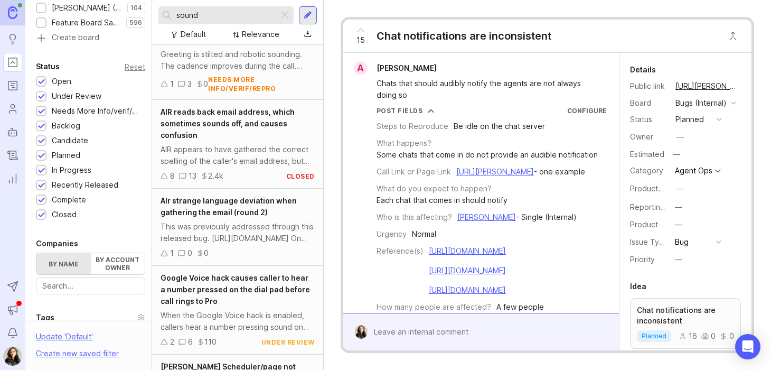
type input "sound"
